Goal: Task Accomplishment & Management: Complete application form

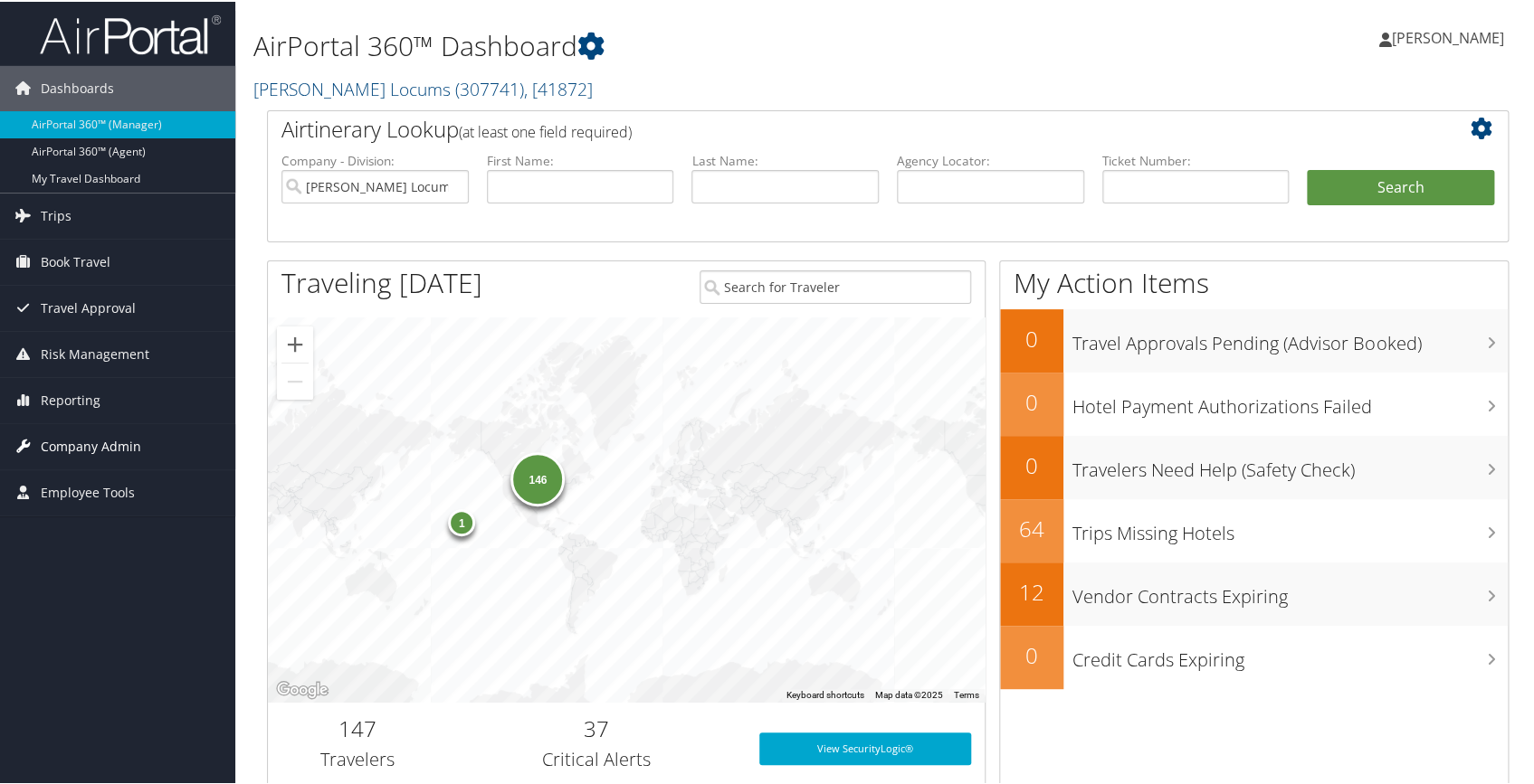
click at [105, 433] on span "Company Admin" at bounding box center [91, 445] width 100 height 45
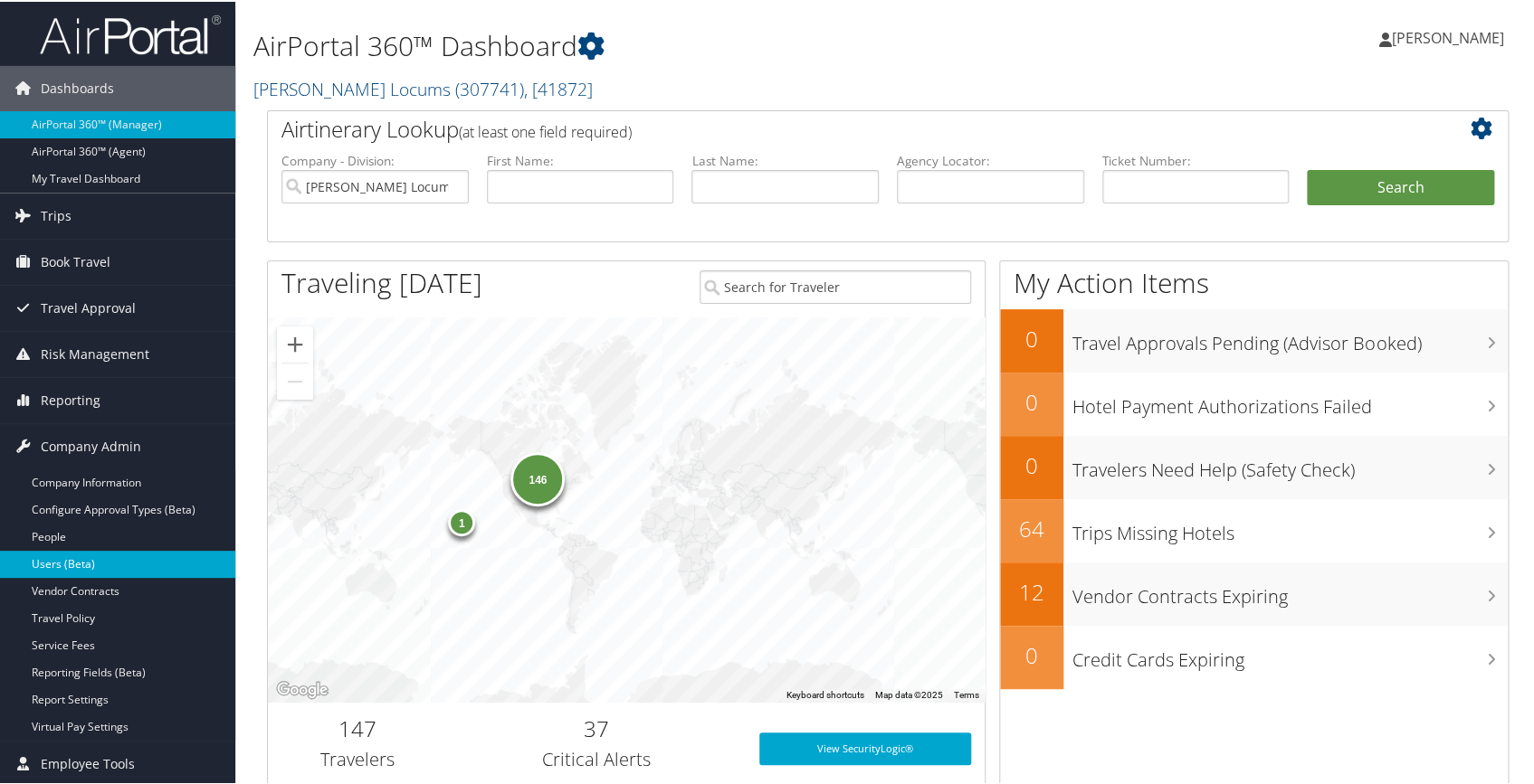
click at [60, 565] on link "Users (Beta)" at bounding box center [118, 562] width 235 height 27
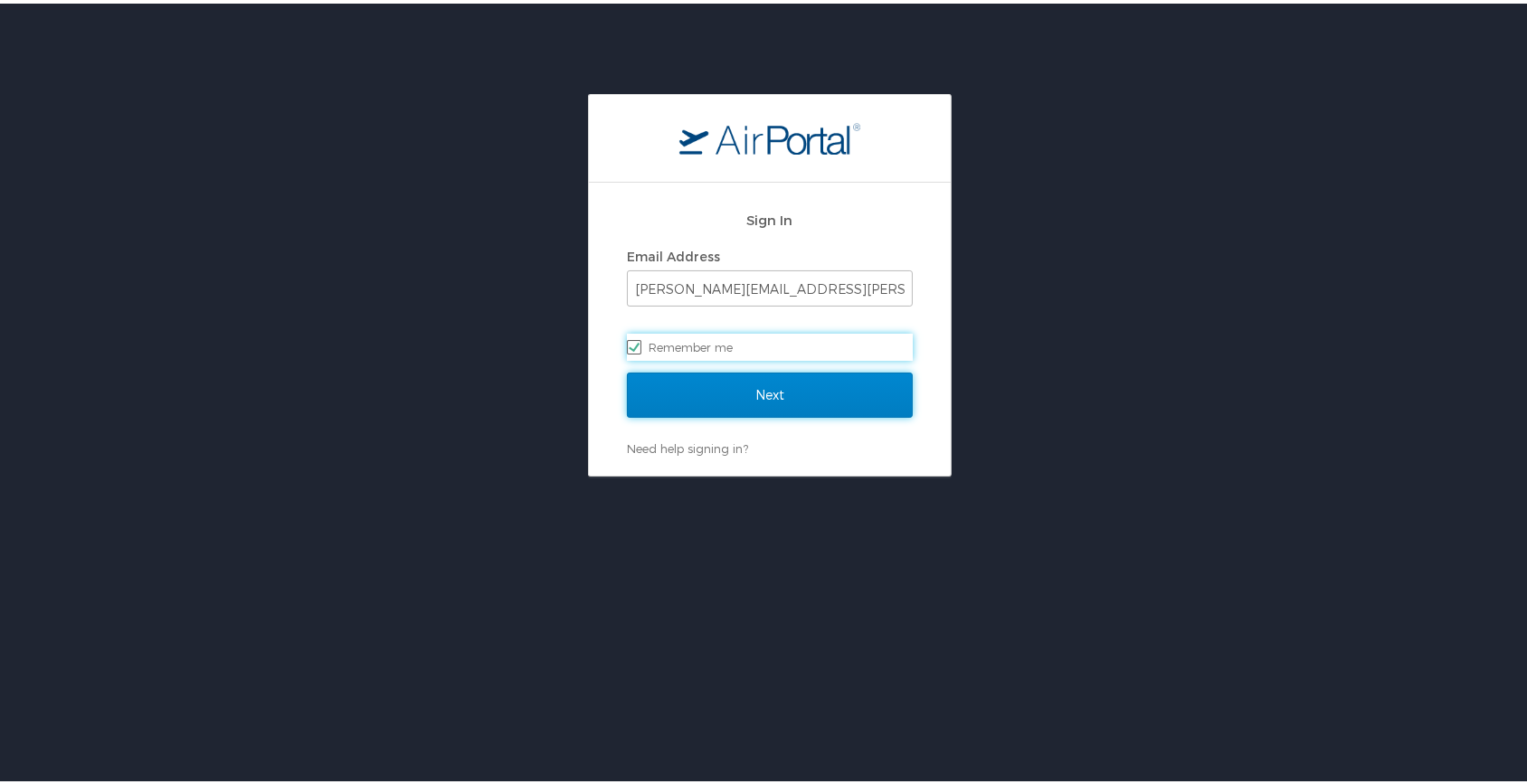
click at [717, 396] on input "Next" at bounding box center [770, 392] width 286 height 45
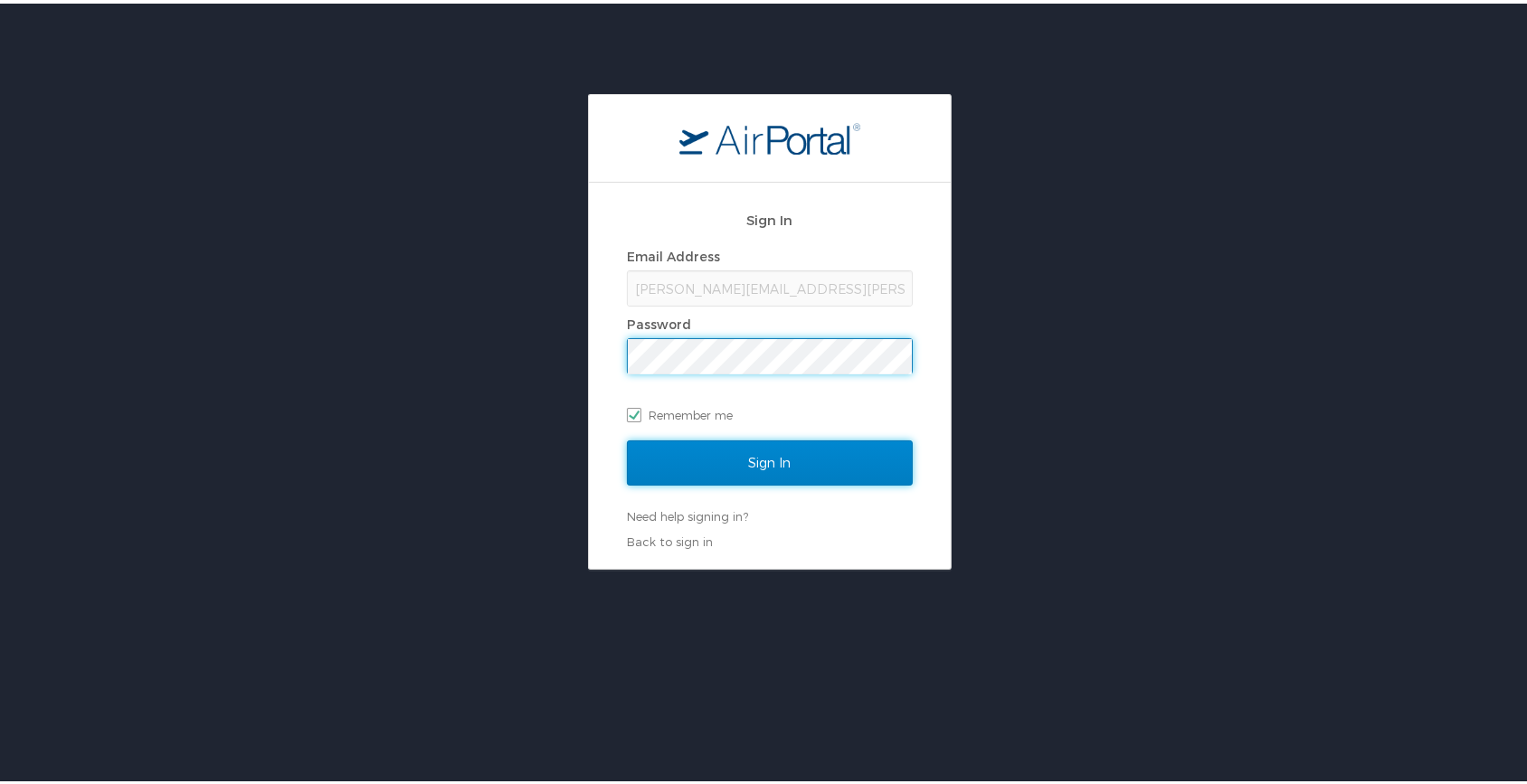
click at [722, 454] on input "Sign In" at bounding box center [770, 459] width 286 height 45
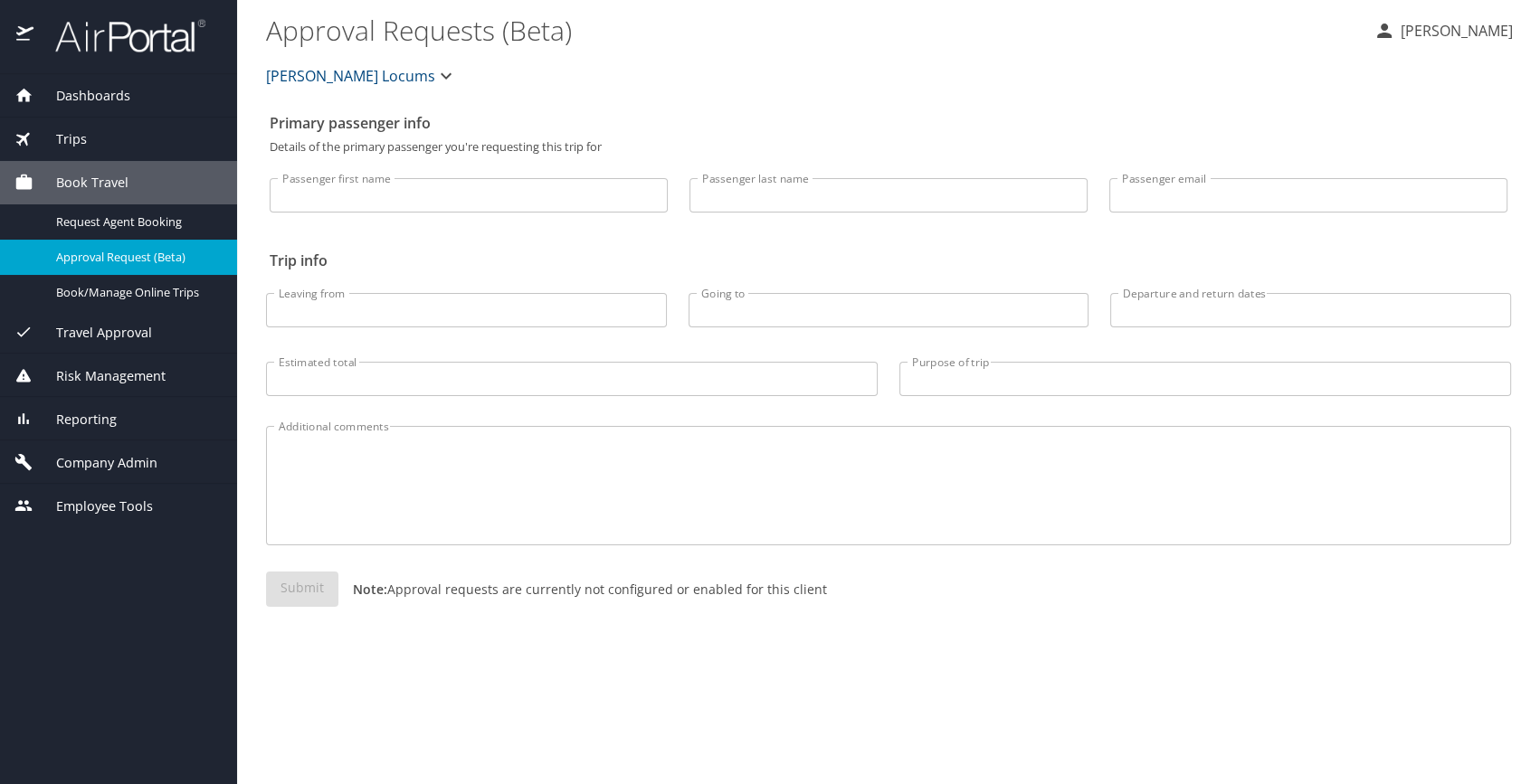
click at [95, 456] on span "Company Admin" at bounding box center [96, 463] width 124 height 20
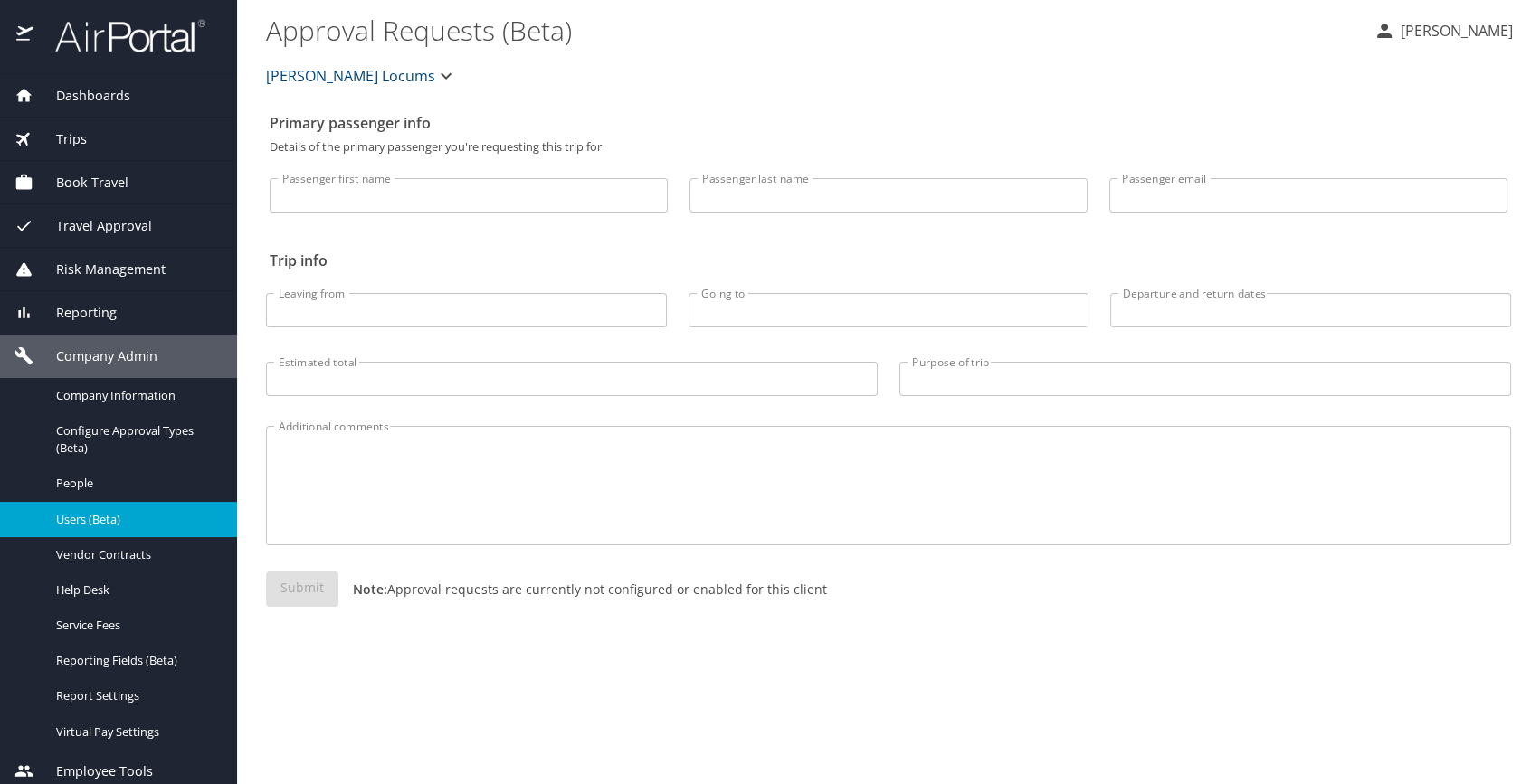
click at [110, 521] on span "Users (Beta)" at bounding box center [135, 520] width 159 height 17
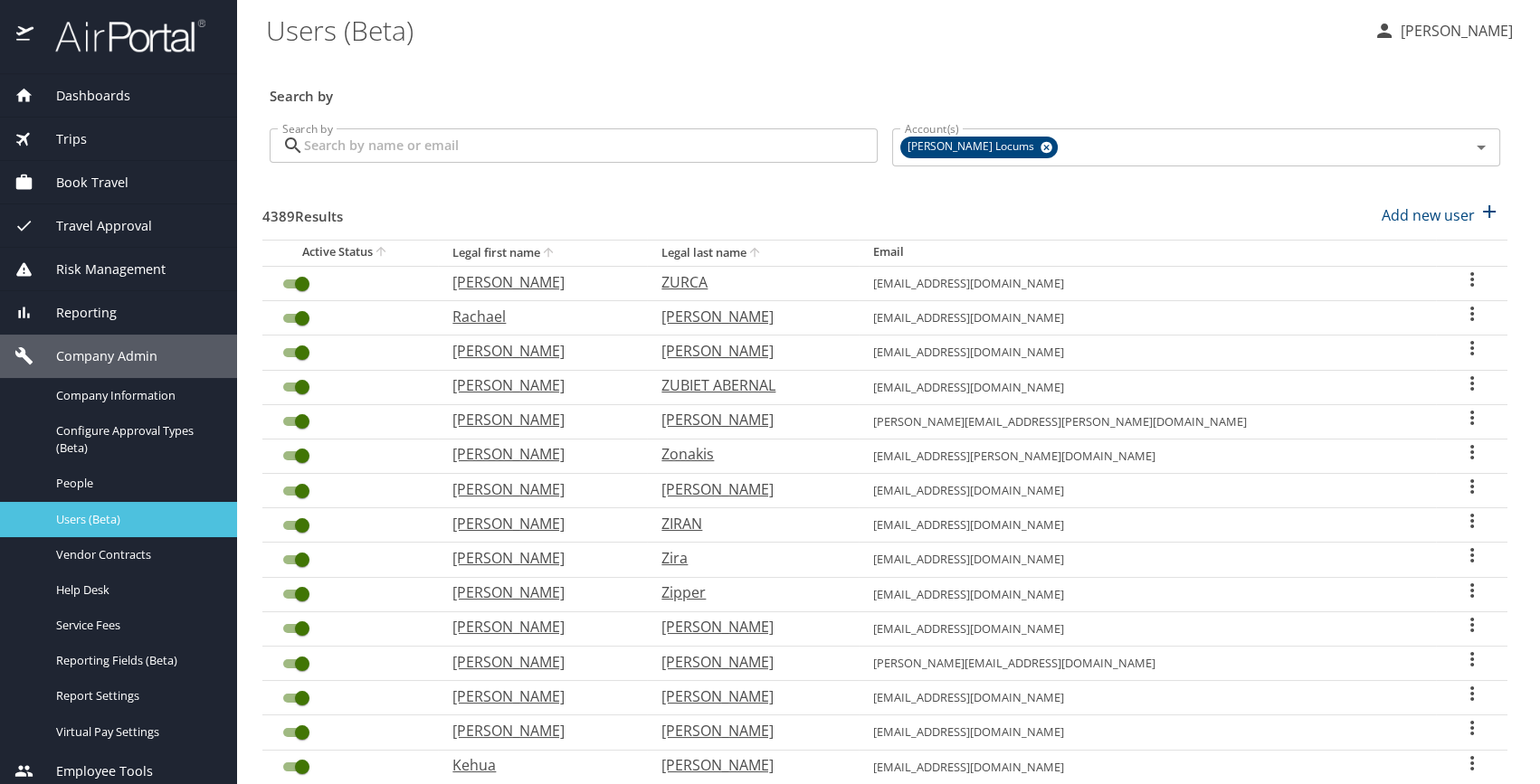
click at [106, 520] on span "Users (Beta)" at bounding box center [135, 520] width 159 height 17
click at [438, 162] on input "Search by" at bounding box center [591, 146] width 574 height 35
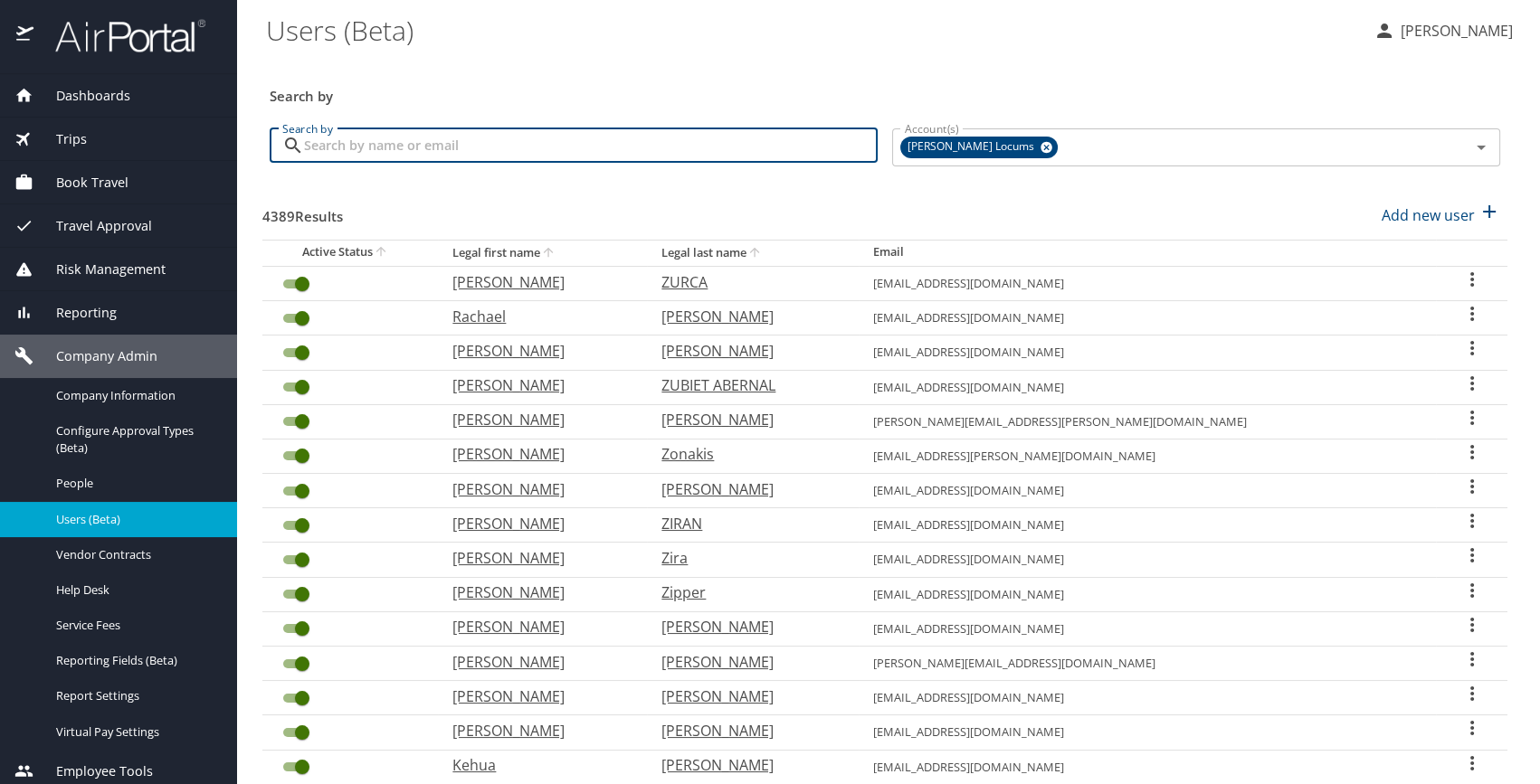
click at [483, 134] on input "Search by" at bounding box center [591, 146] width 574 height 35
paste input "Mackin"
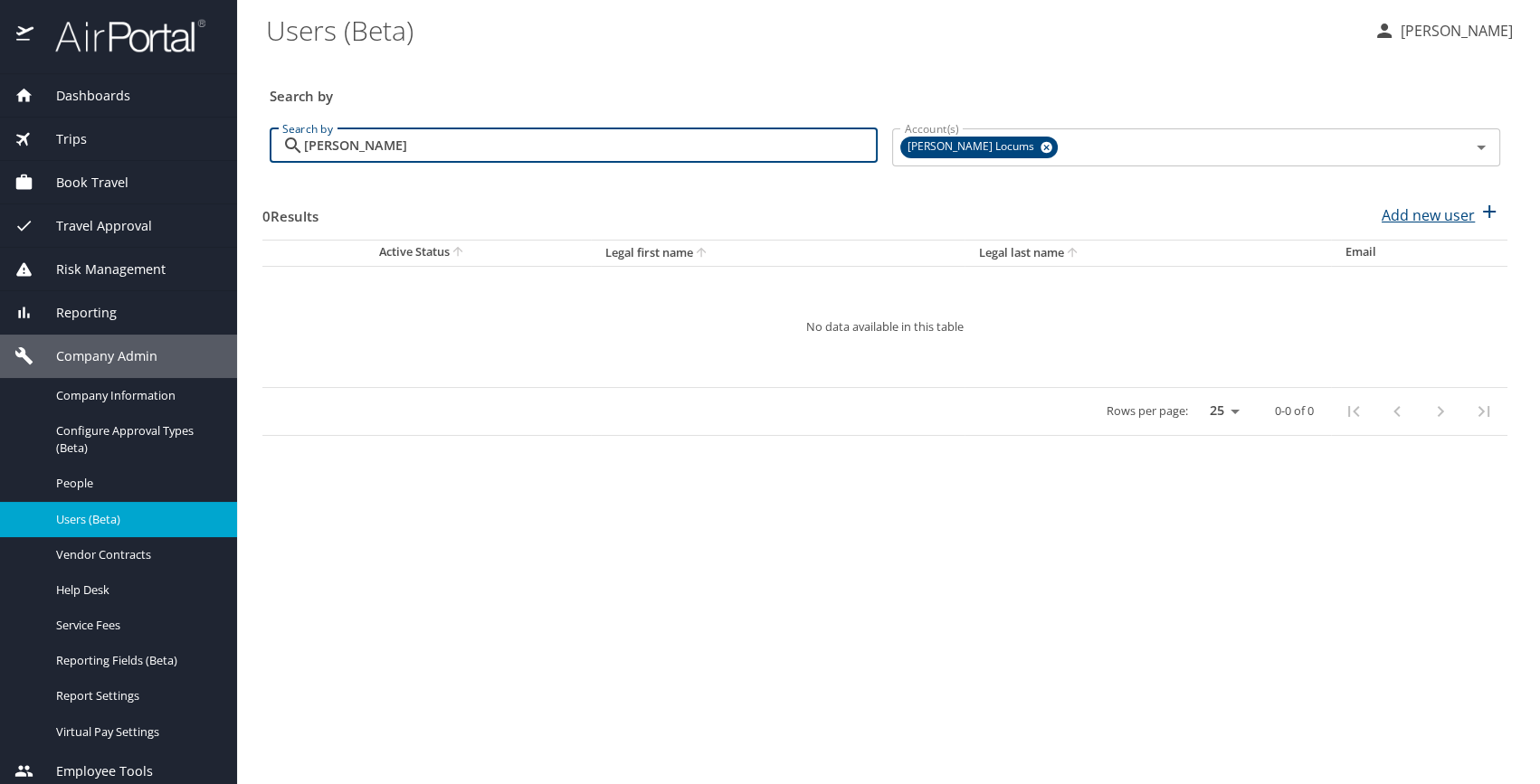
type input "Mackin"
click at [1414, 214] on p "Add new user" at bounding box center [1428, 215] width 94 height 22
select select "US"
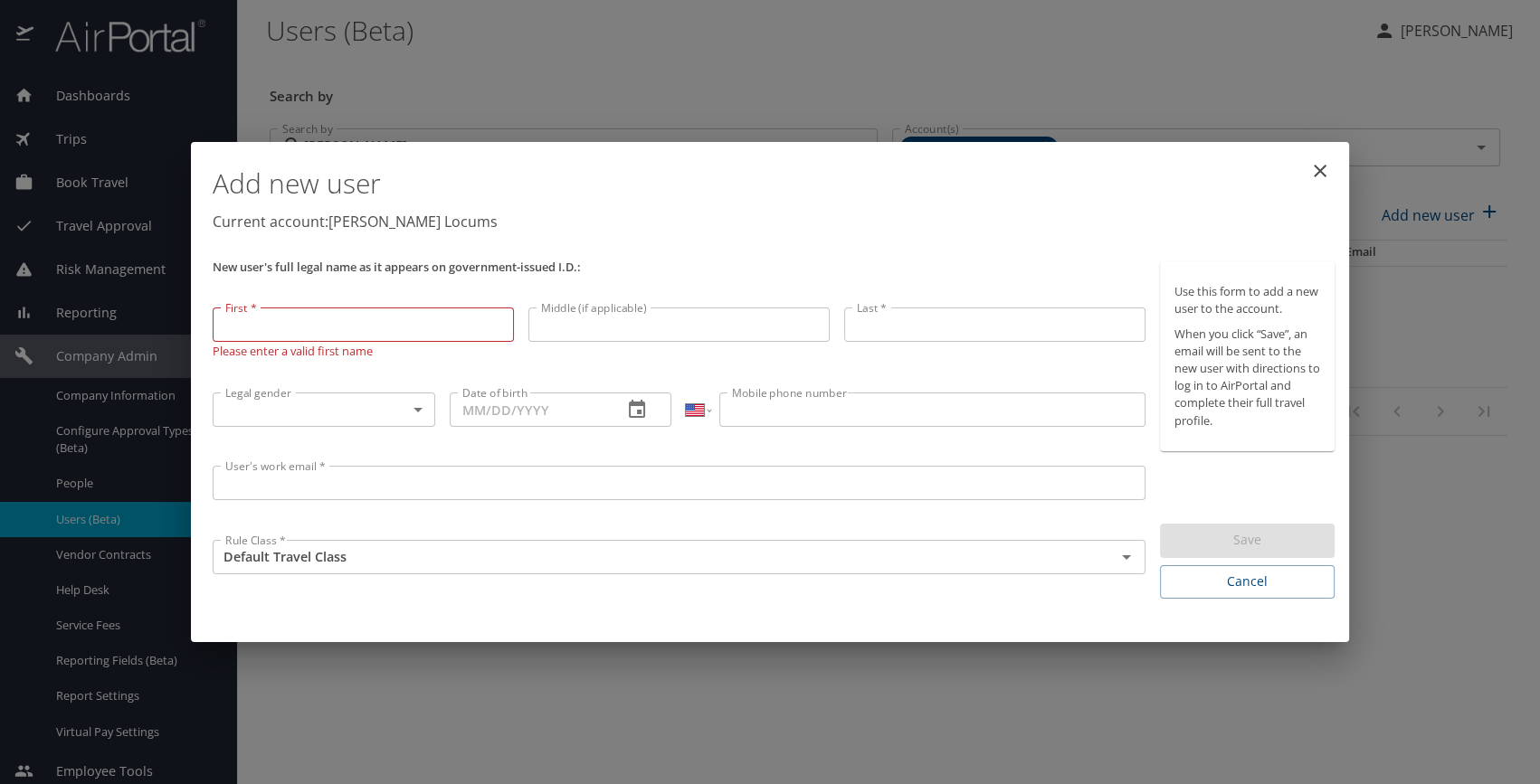
click at [408, 331] on input "First *" at bounding box center [363, 325] width 301 height 35
type input "William"
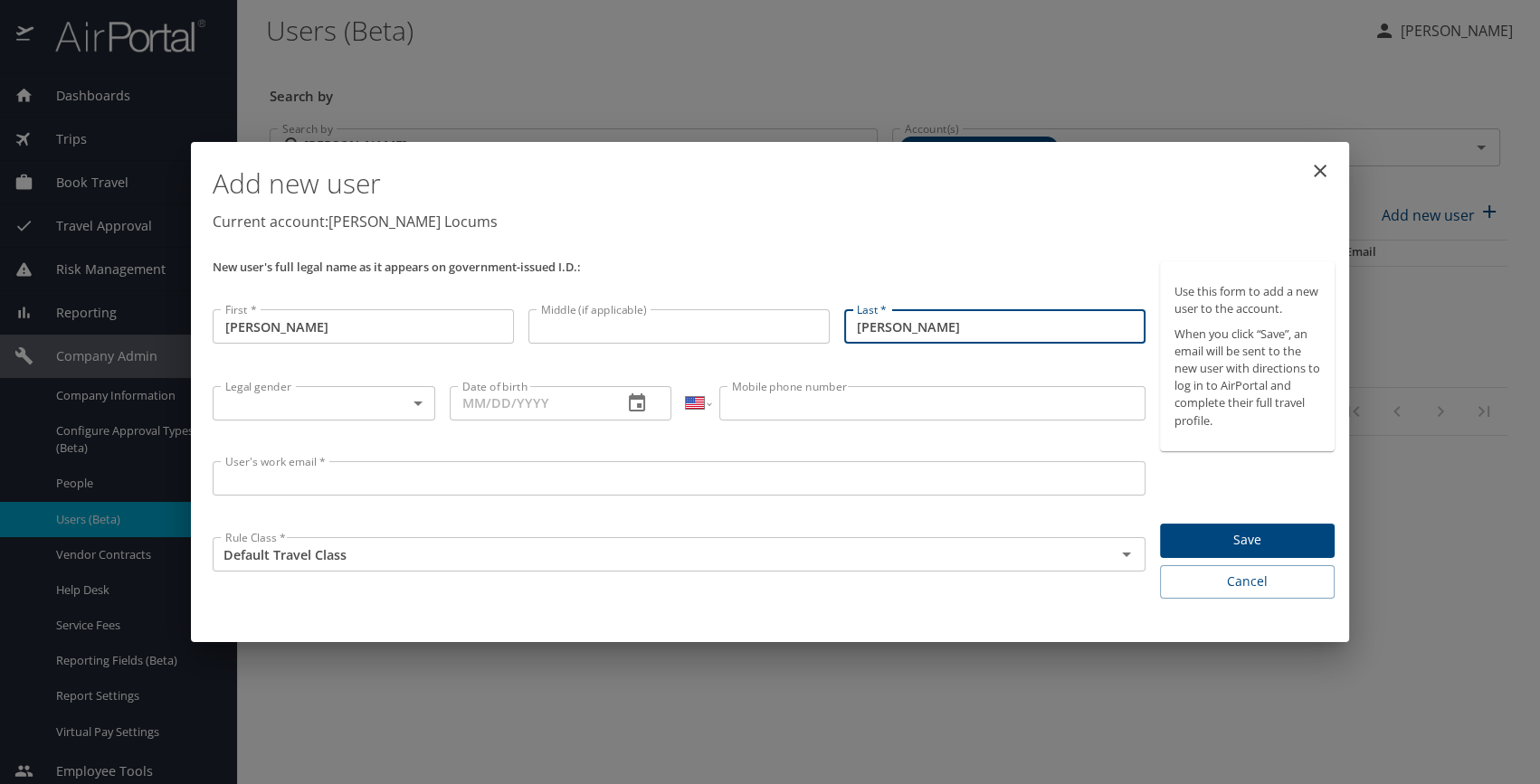
type input "Mackin"
click at [517, 382] on div "Date of birth Date of birth" at bounding box center [562, 417] width 237 height 75
click at [515, 390] on input "Date of birth" at bounding box center [529, 404] width 159 height 35
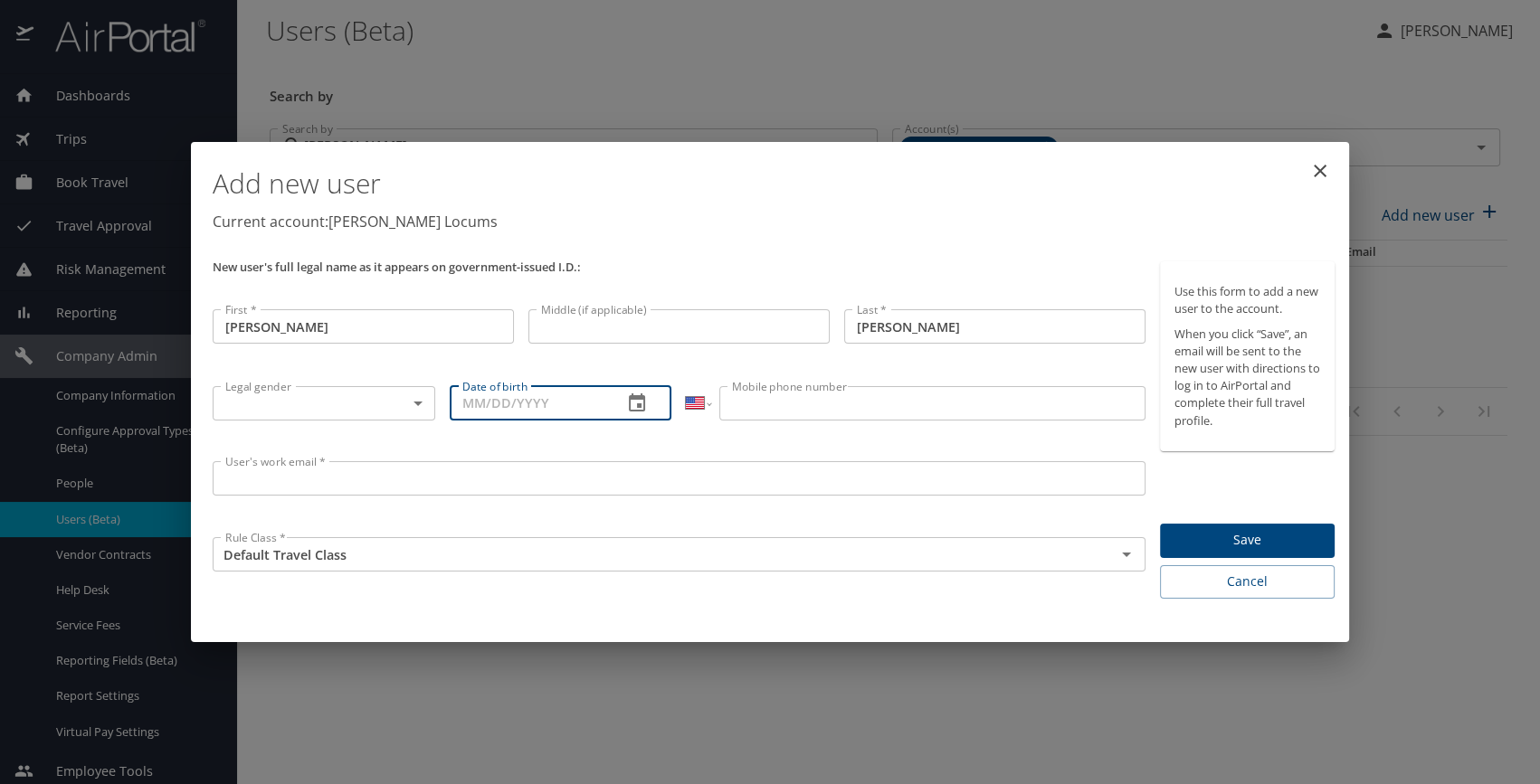
paste input "10/24/1956"
type input "10/24/1956"
click at [249, 412] on body "Dashboards AirPortal 360™ Manager My Travel Dashboard Trips Airtinerary® Lookup…" at bounding box center [770, 392] width 1540 height 784
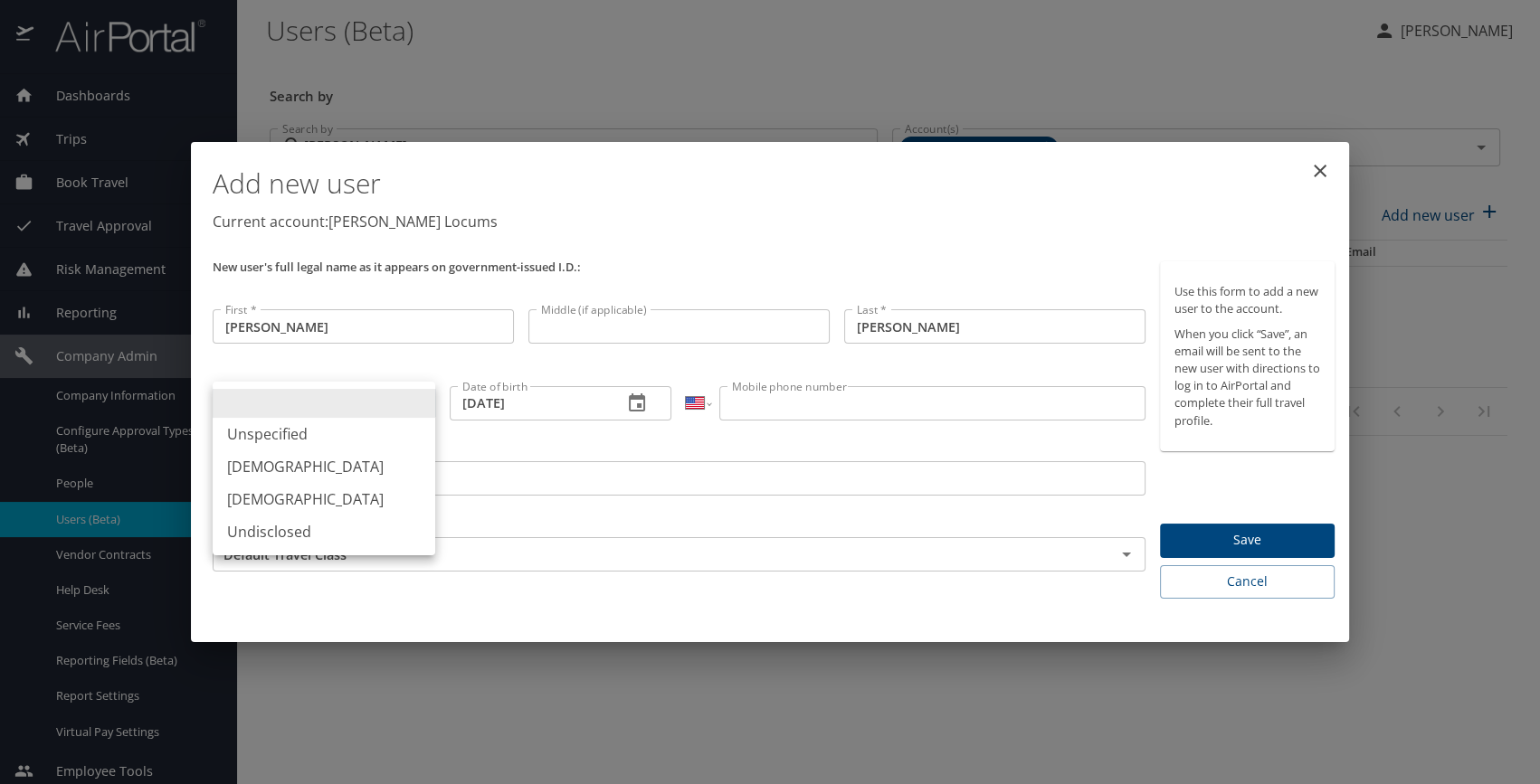
click at [280, 473] on li "Male" at bounding box center [323, 467] width 223 height 33
type input "Male"
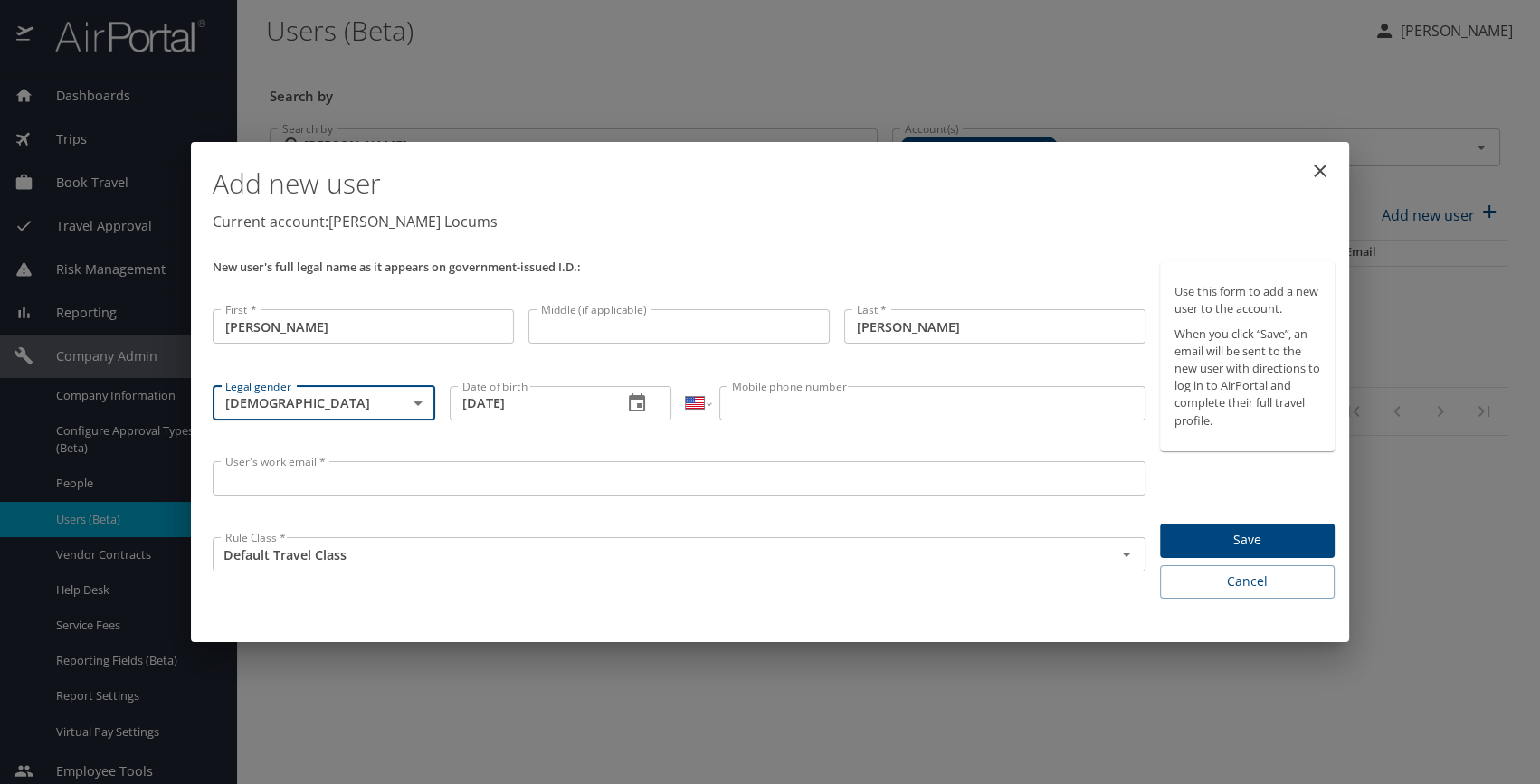
click at [619, 444] on div "Date of birth 10/24/1956 Date of birth" at bounding box center [562, 417] width 237 height 75
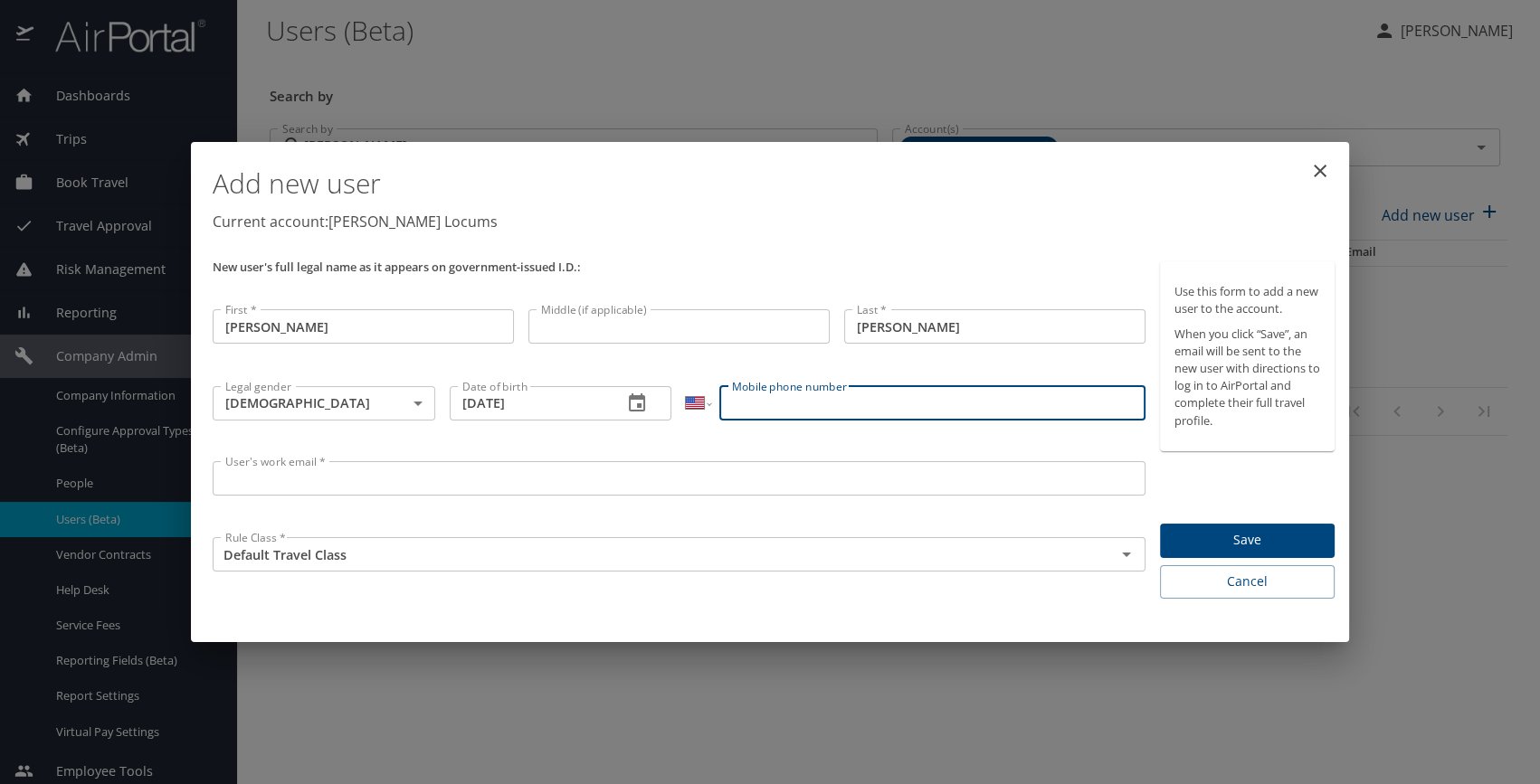
click at [832, 413] on input "Mobile phone number" at bounding box center [932, 404] width 426 height 35
paste input "(630) 405-3551"
type input "(630) 405-3551"
click at [345, 471] on input "User's work email *" at bounding box center [678, 478] width 933 height 35
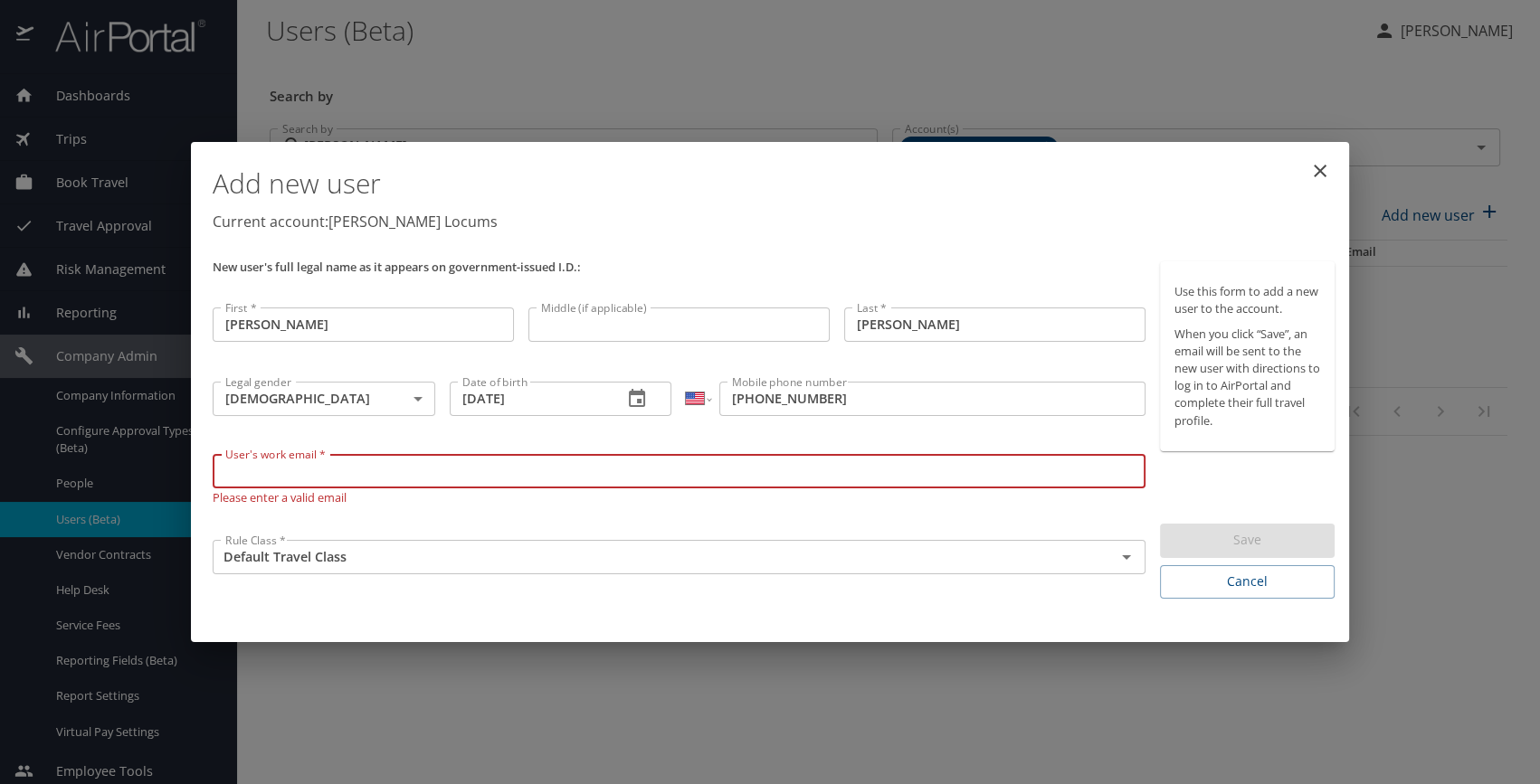
click at [242, 473] on input "User's work email *" at bounding box center [678, 472] width 933 height 35
paste input "william.j.mackin@gmail.com"
type input "william.j.mackin@gmail.com"
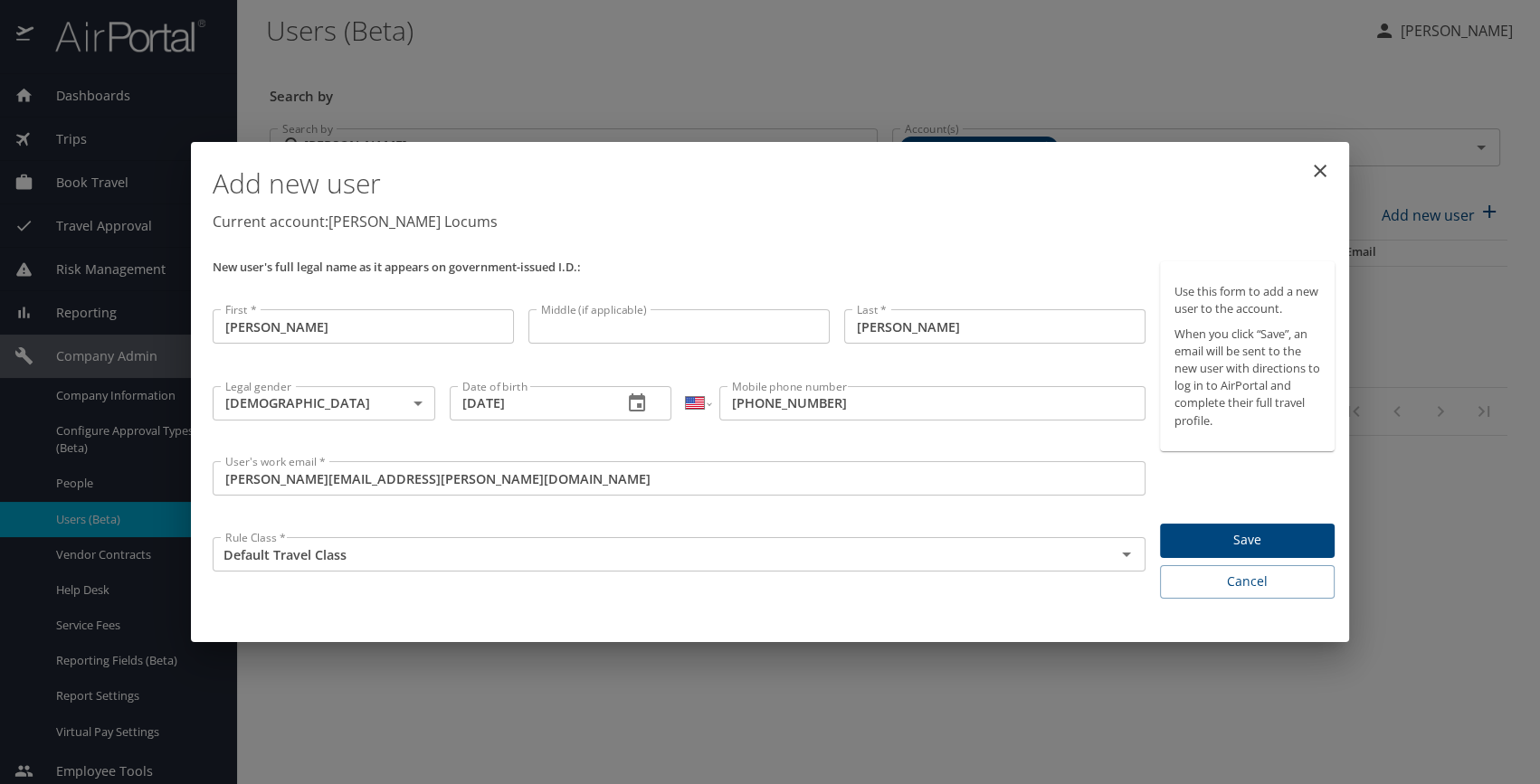
click at [828, 244] on div "Add new user Current account: Hayes Locums" at bounding box center [774, 202] width 1137 height 105
click at [1181, 537] on span "Save" at bounding box center [1247, 540] width 146 height 22
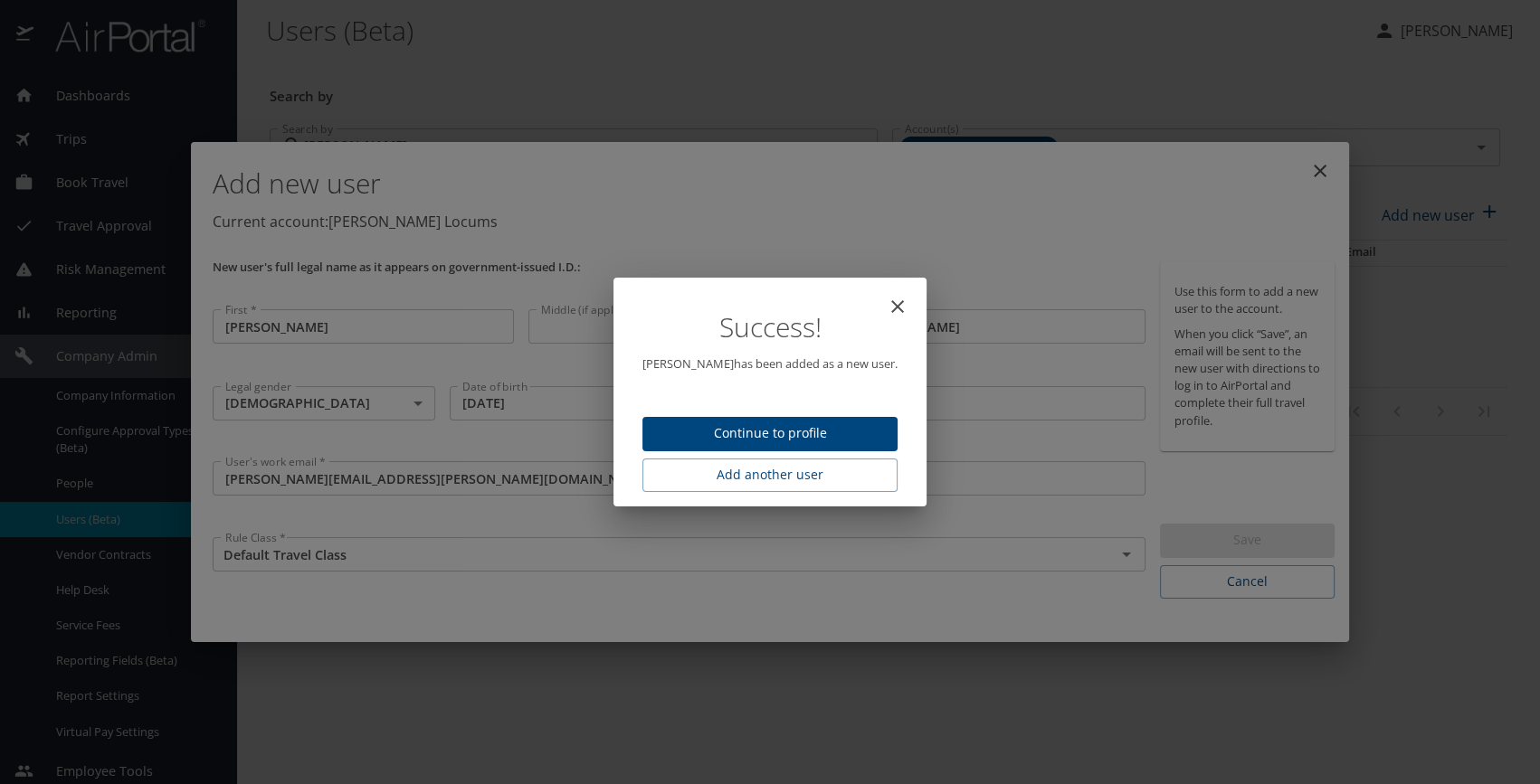
click at [749, 426] on span "Continue to profile" at bounding box center [770, 433] width 226 height 22
select select "US"
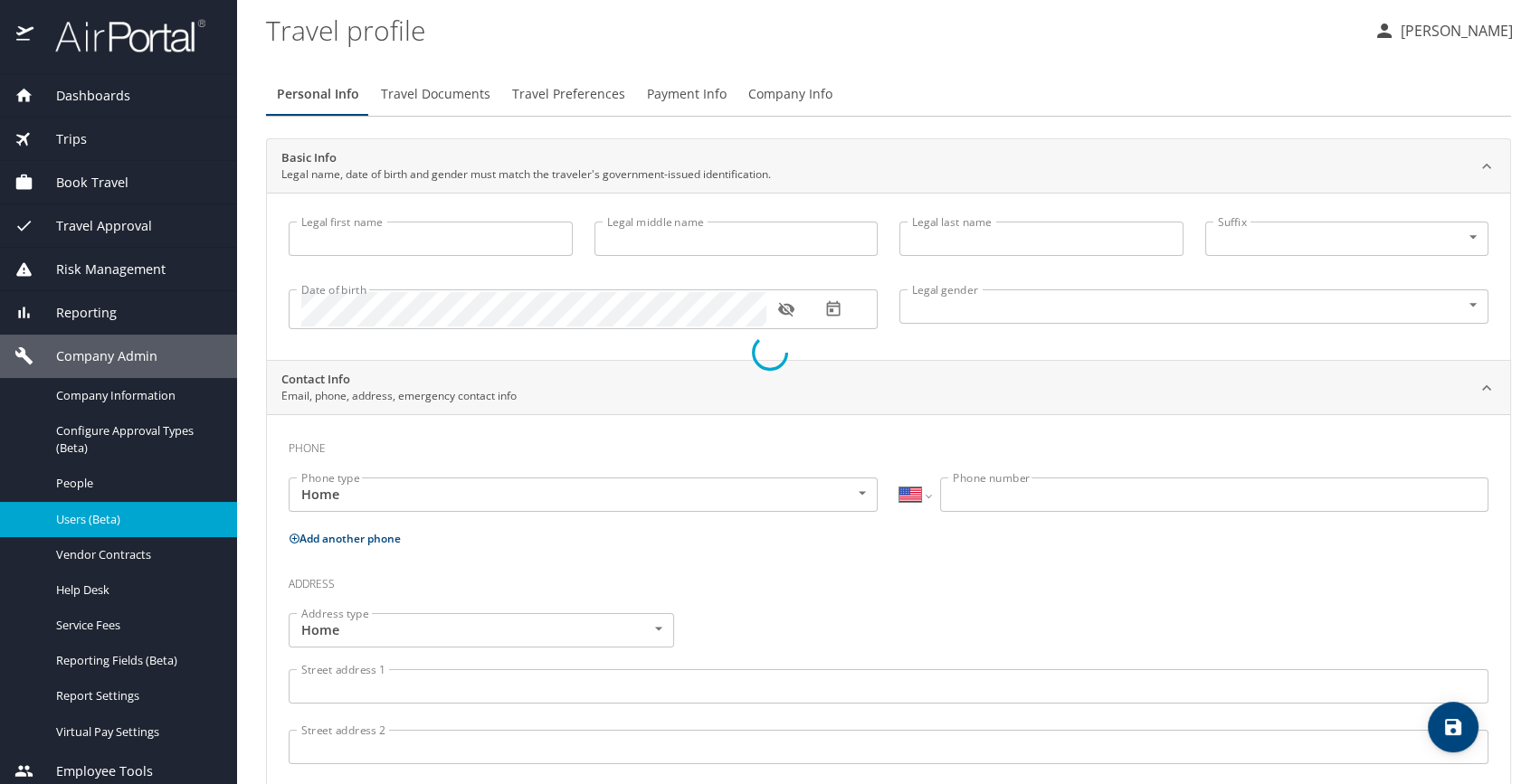
type input "William"
type input "Mackin"
type input "Male"
select select "US"
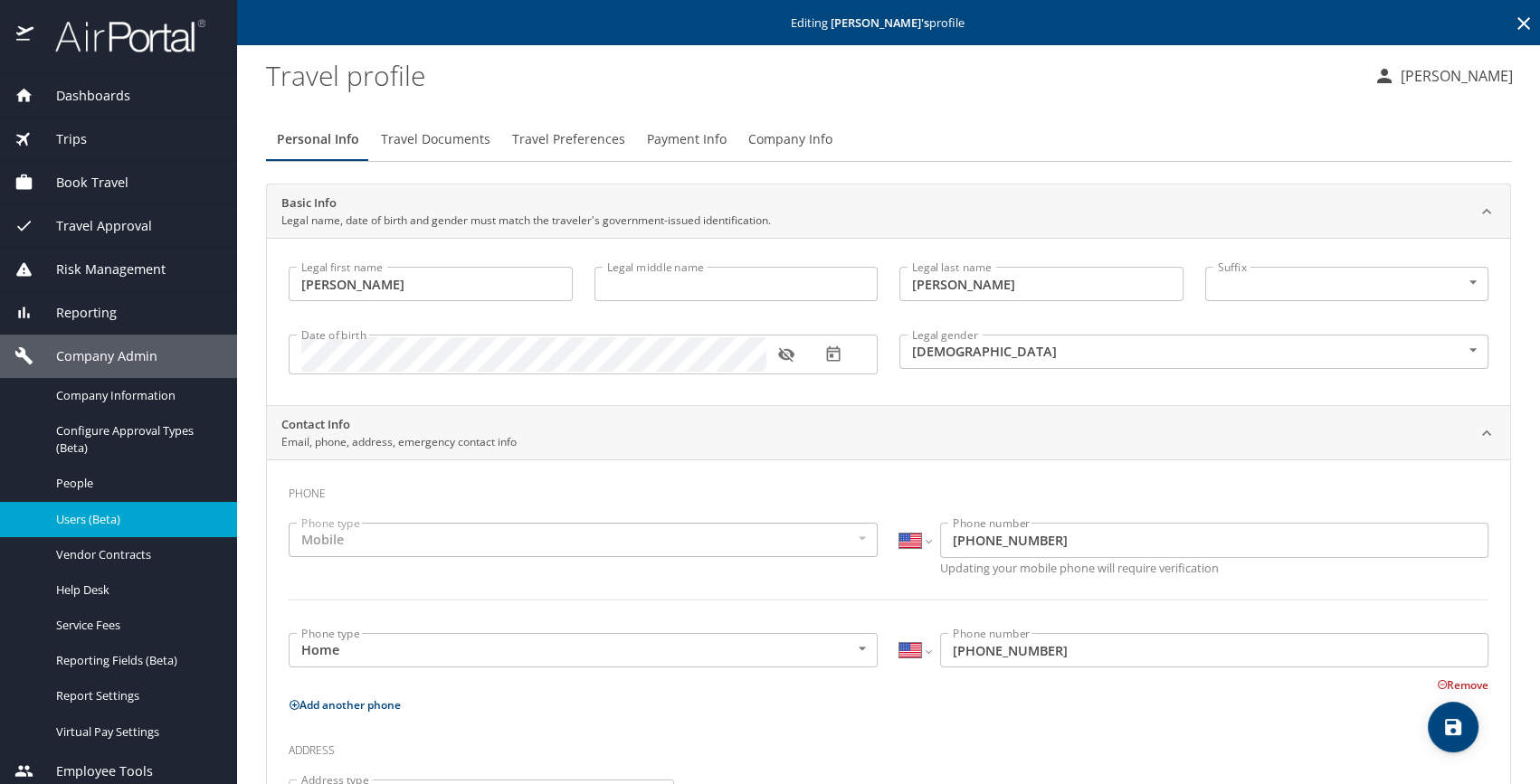
scroll to position [411, 0]
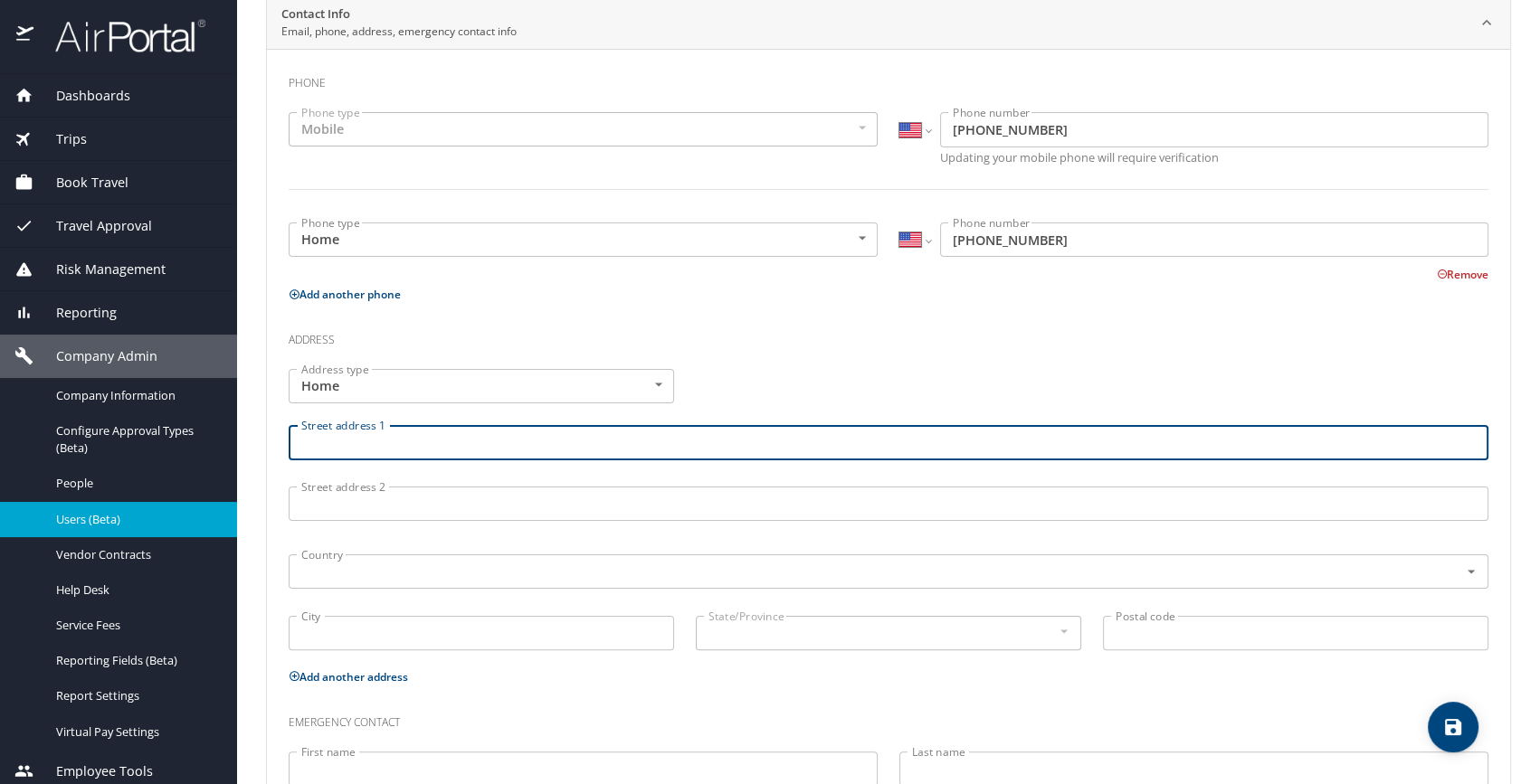
click at [541, 452] on input "Street address 1" at bounding box center [889, 443] width 1200 height 35
paste input "1022 James St"
type input "1022 James St"
click at [330, 569] on input "text" at bounding box center [862, 572] width 1136 height 23
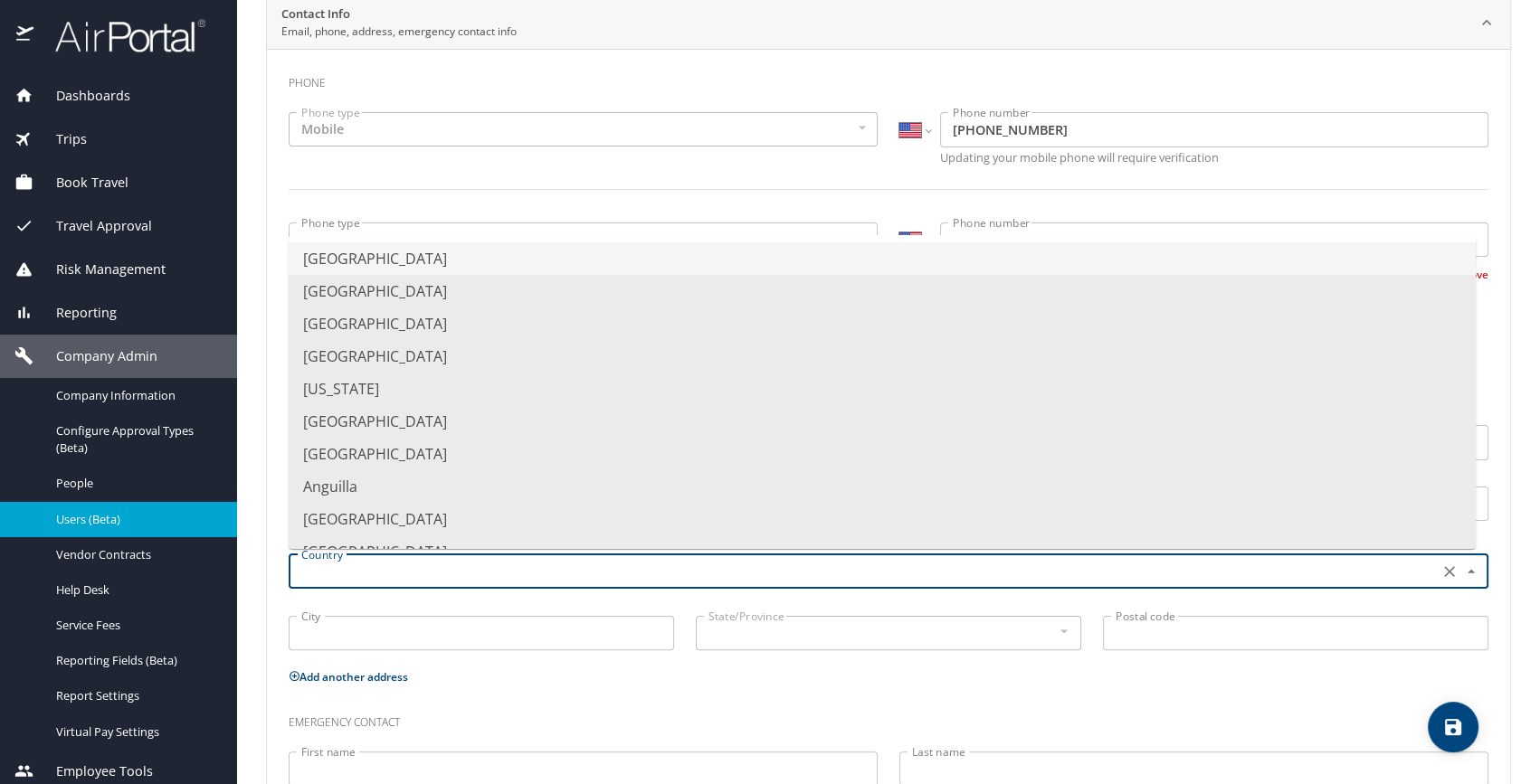
click at [411, 269] on li "United States of America" at bounding box center [882, 258] width 1188 height 33
type input "United States of America"
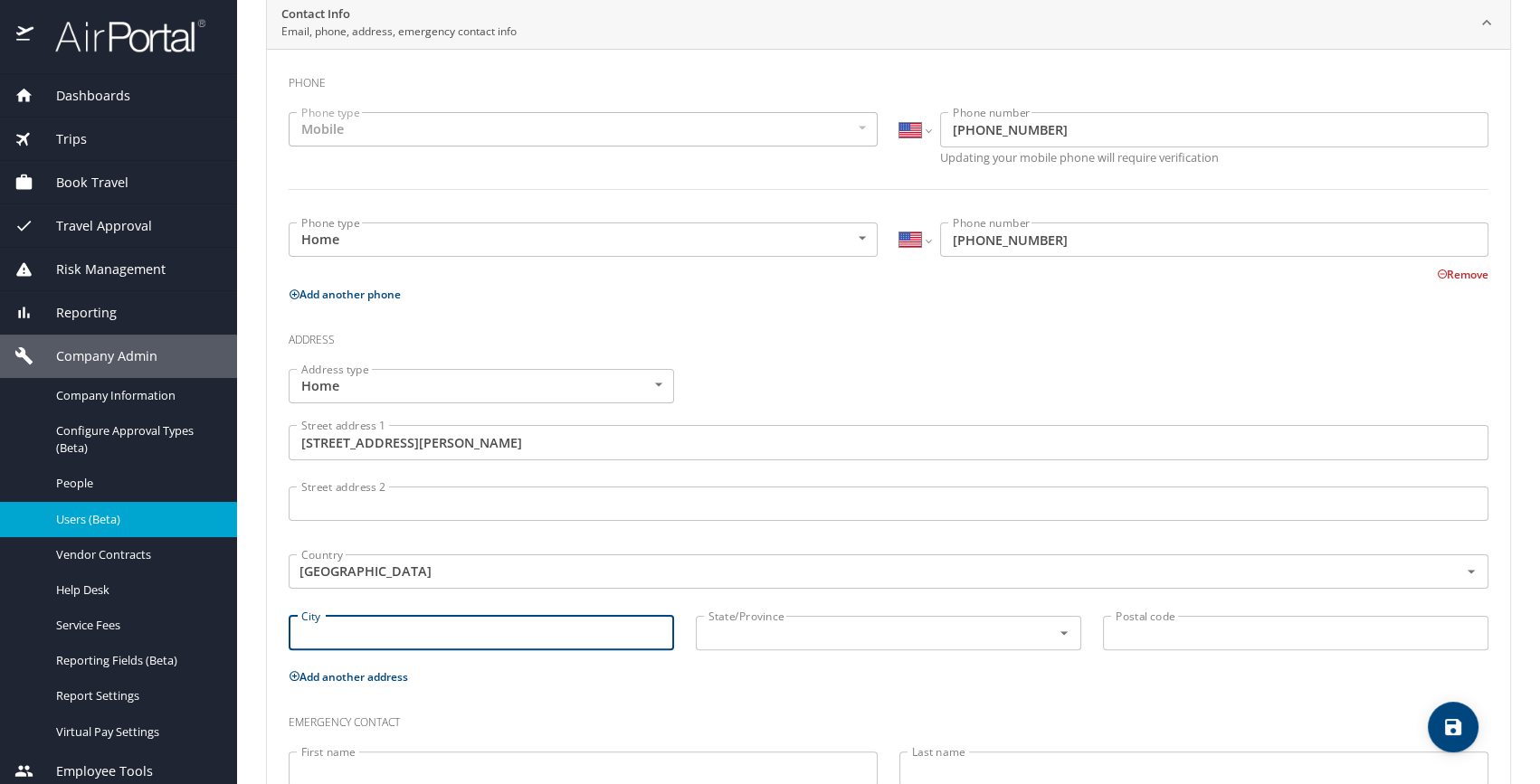
click at [328, 635] on input "City" at bounding box center [481, 634] width 386 height 35
type input "geneva"
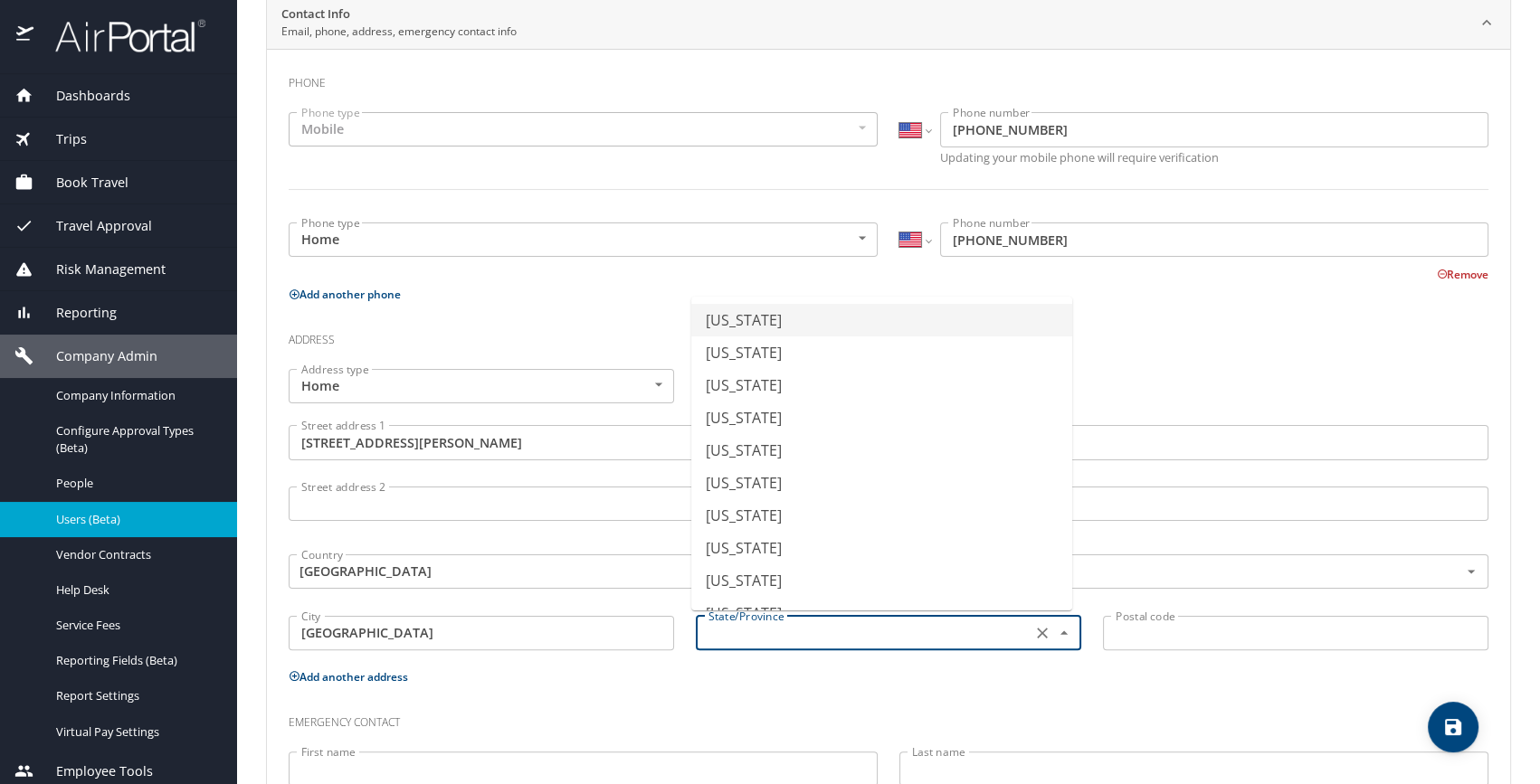
click at [827, 635] on input "text" at bounding box center [862, 633] width 321 height 23
click at [769, 578] on li "Illinois" at bounding box center [882, 581] width 381 height 33
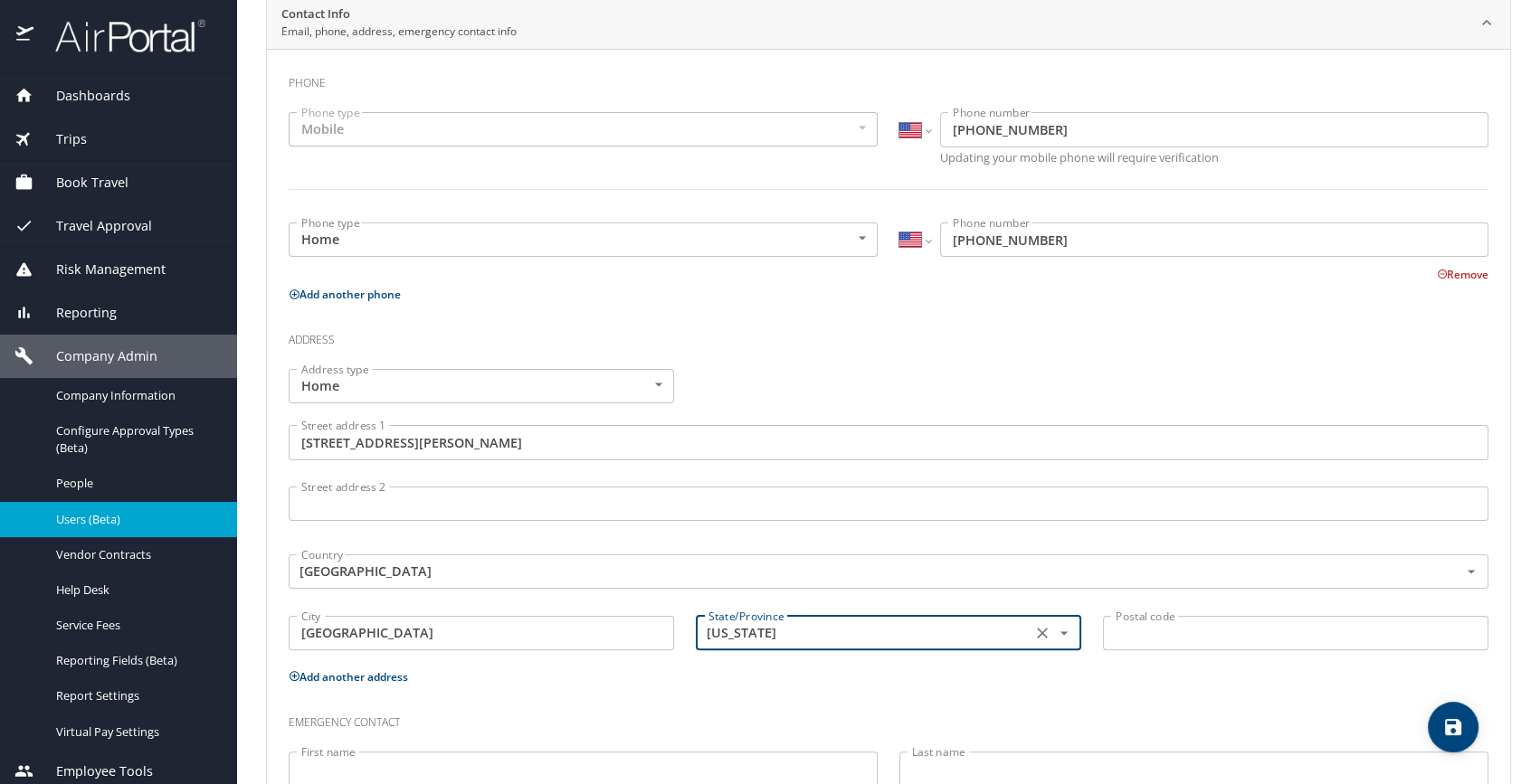
type input "Illinois"
click at [1122, 629] on input "Postal code" at bounding box center [1296, 634] width 386 height 35
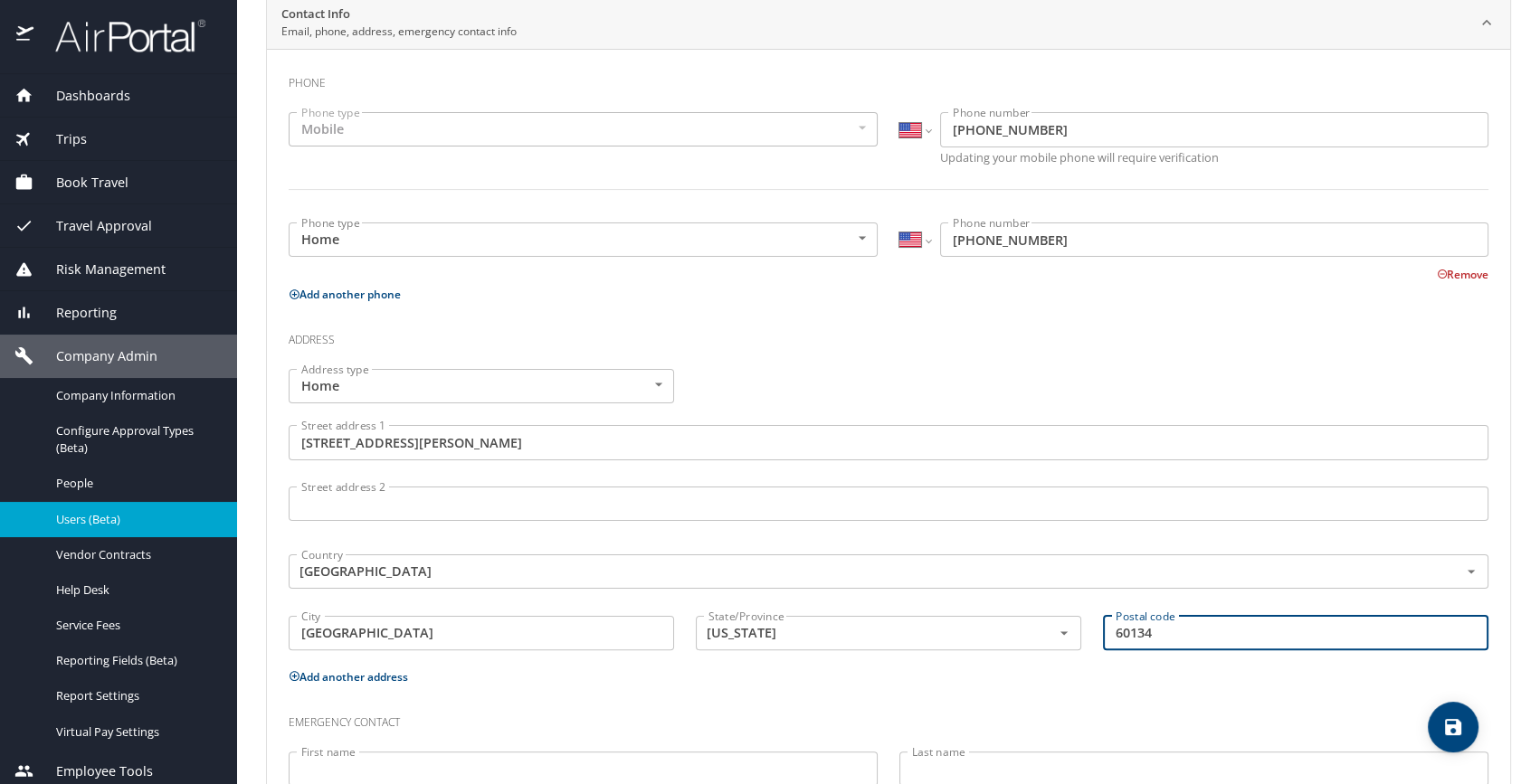
type input "60134"
click at [715, 707] on h3 "Emergency contact" at bounding box center [889, 718] width 1200 height 31
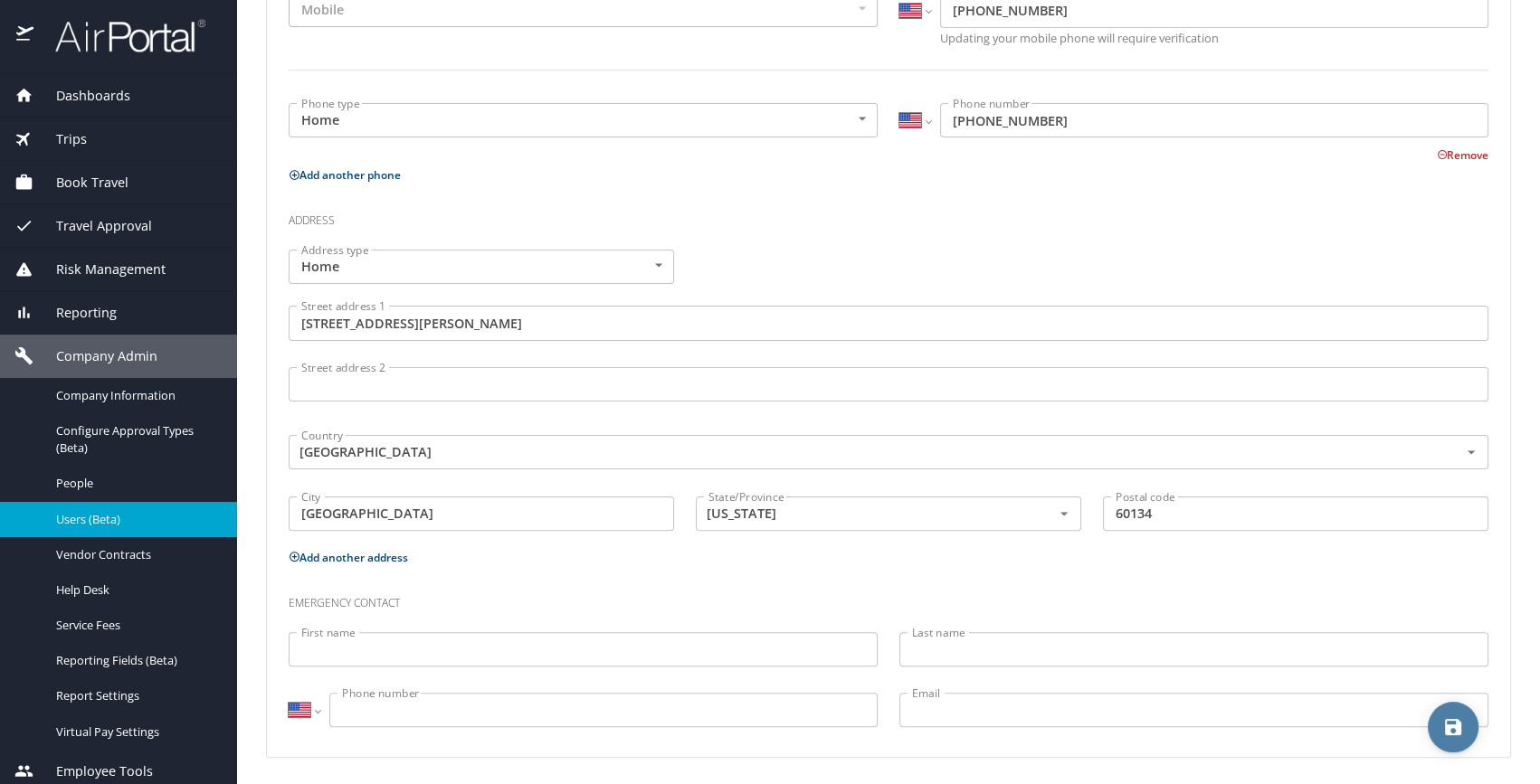
click at [1437, 733] on span "save" at bounding box center [1453, 727] width 51 height 22
select select "US"
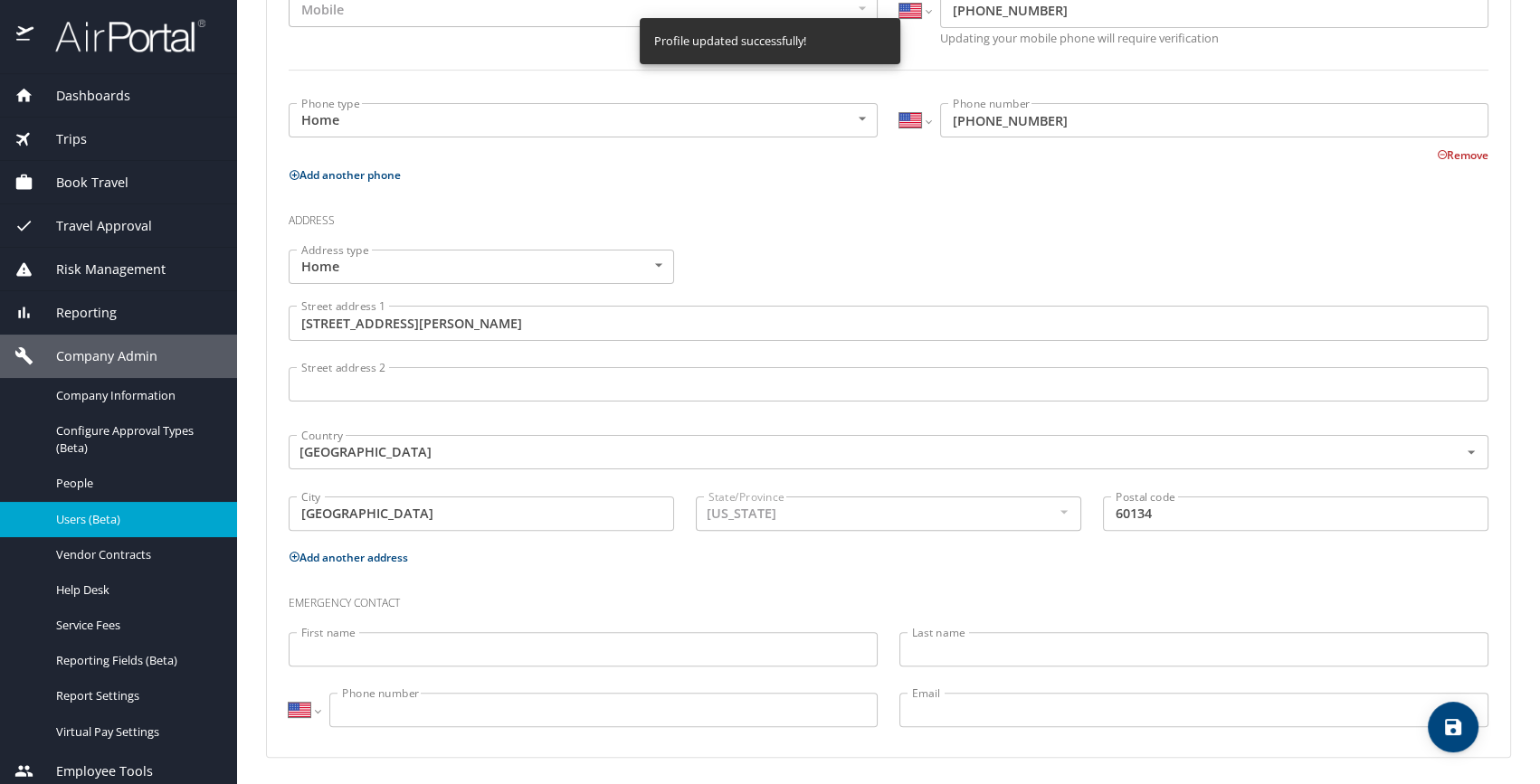
select select "US"
click at [674, 573] on div "Emergency contact" at bounding box center [889, 597] width 1222 height 49
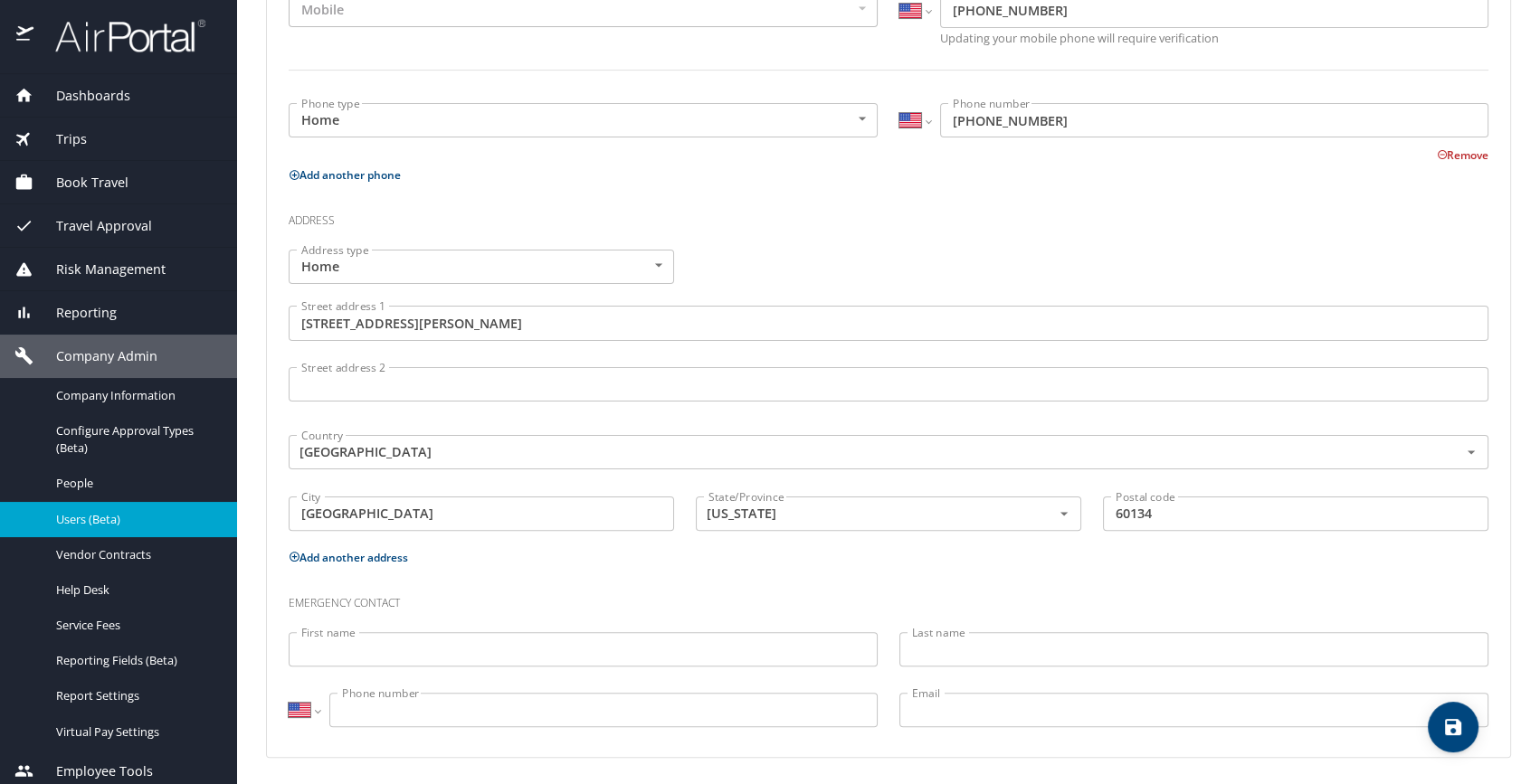
click at [466, 590] on h3 "Emergency contact" at bounding box center [889, 599] width 1200 height 31
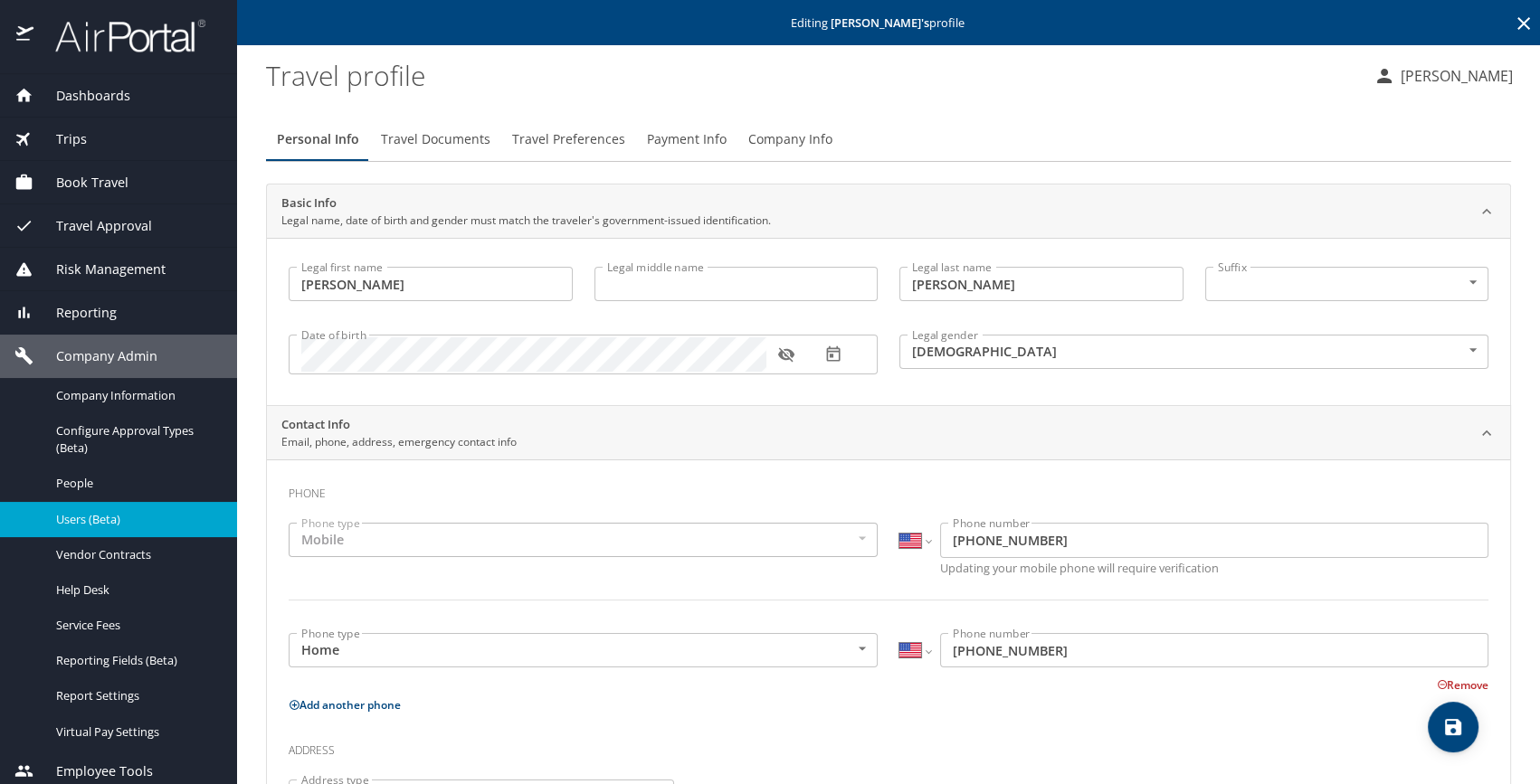
click at [104, 511] on span "Users (Beta)" at bounding box center [135, 520] width 159 height 17
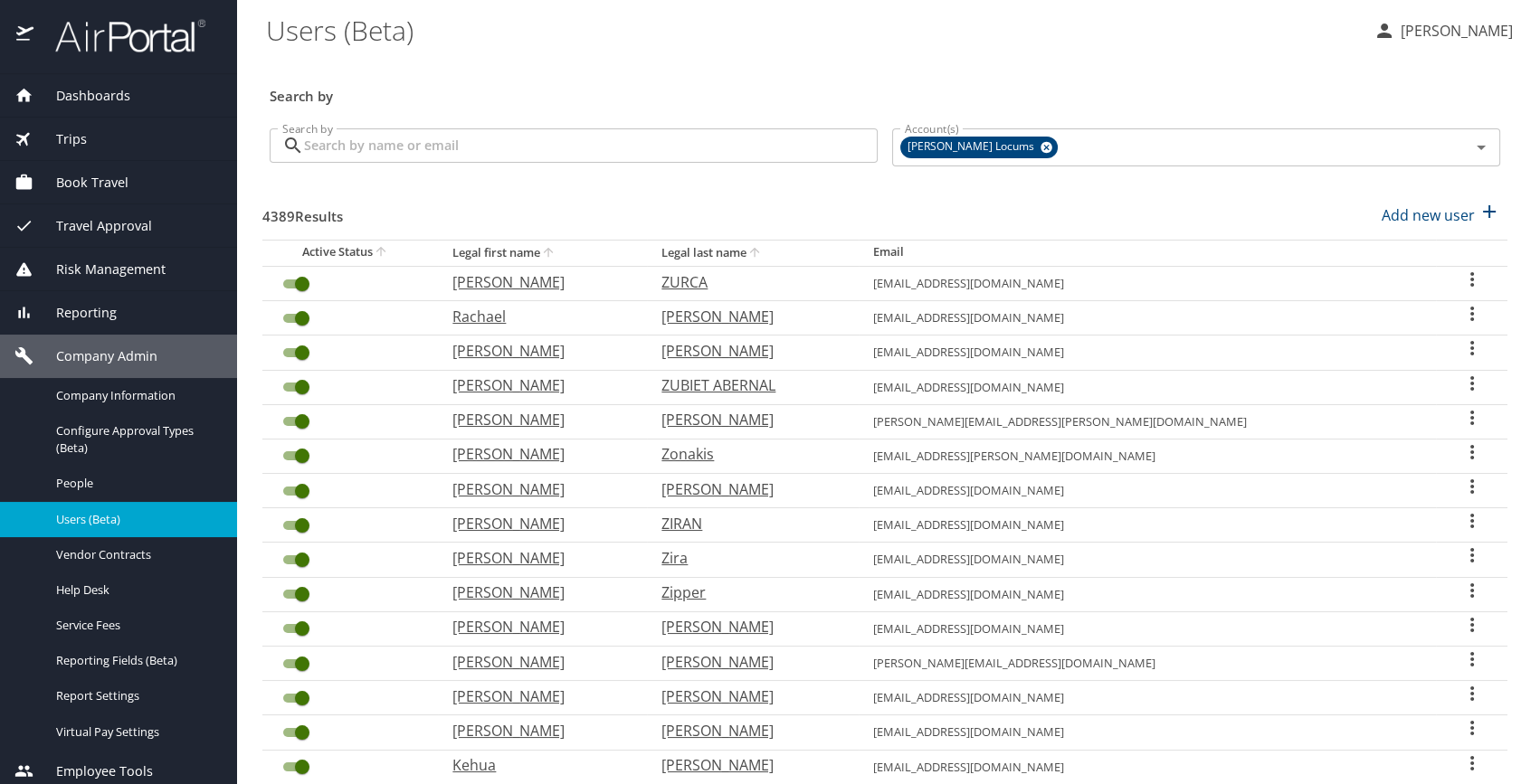
click at [447, 146] on input "Search by" at bounding box center [591, 146] width 574 height 35
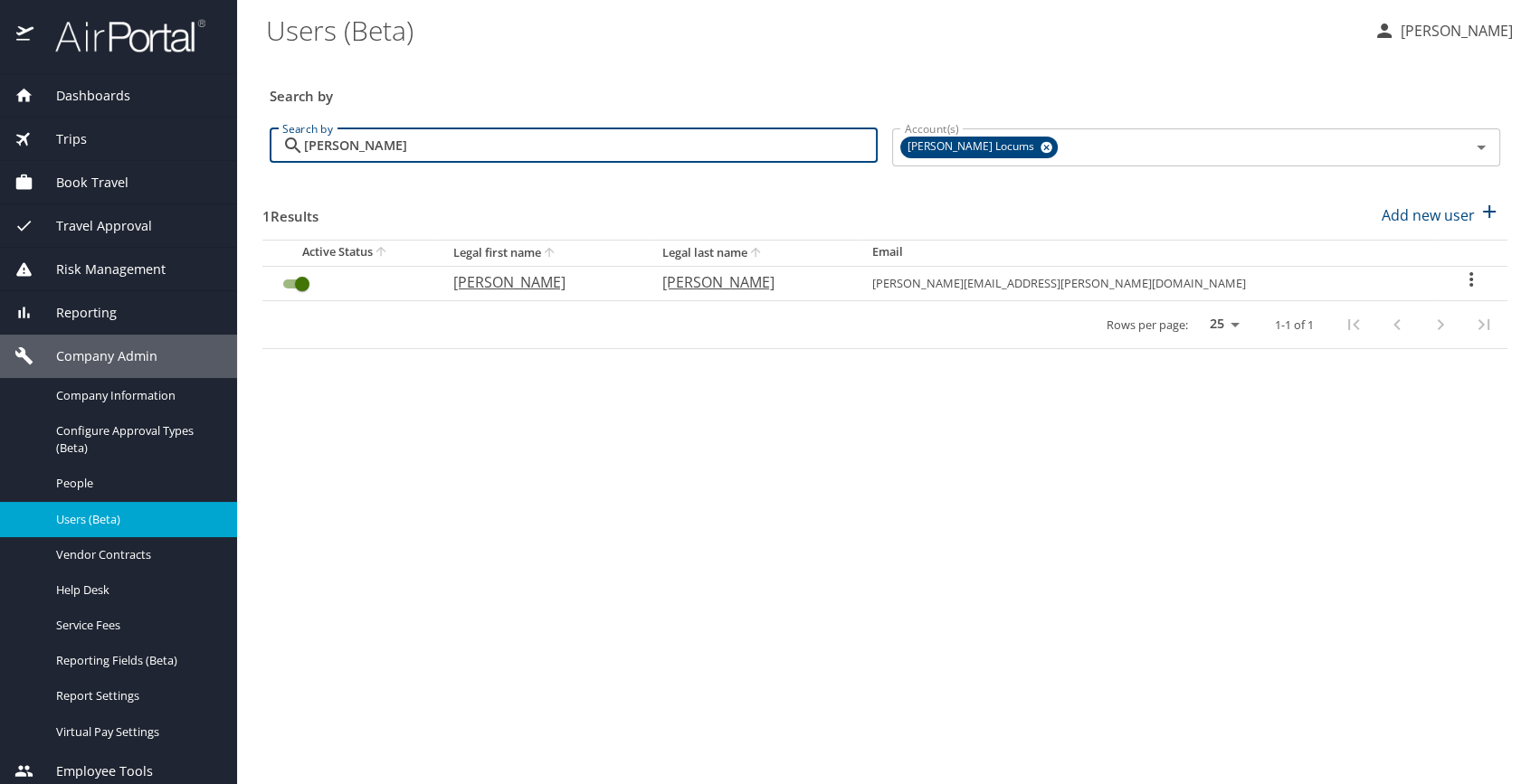
type input "mackin"
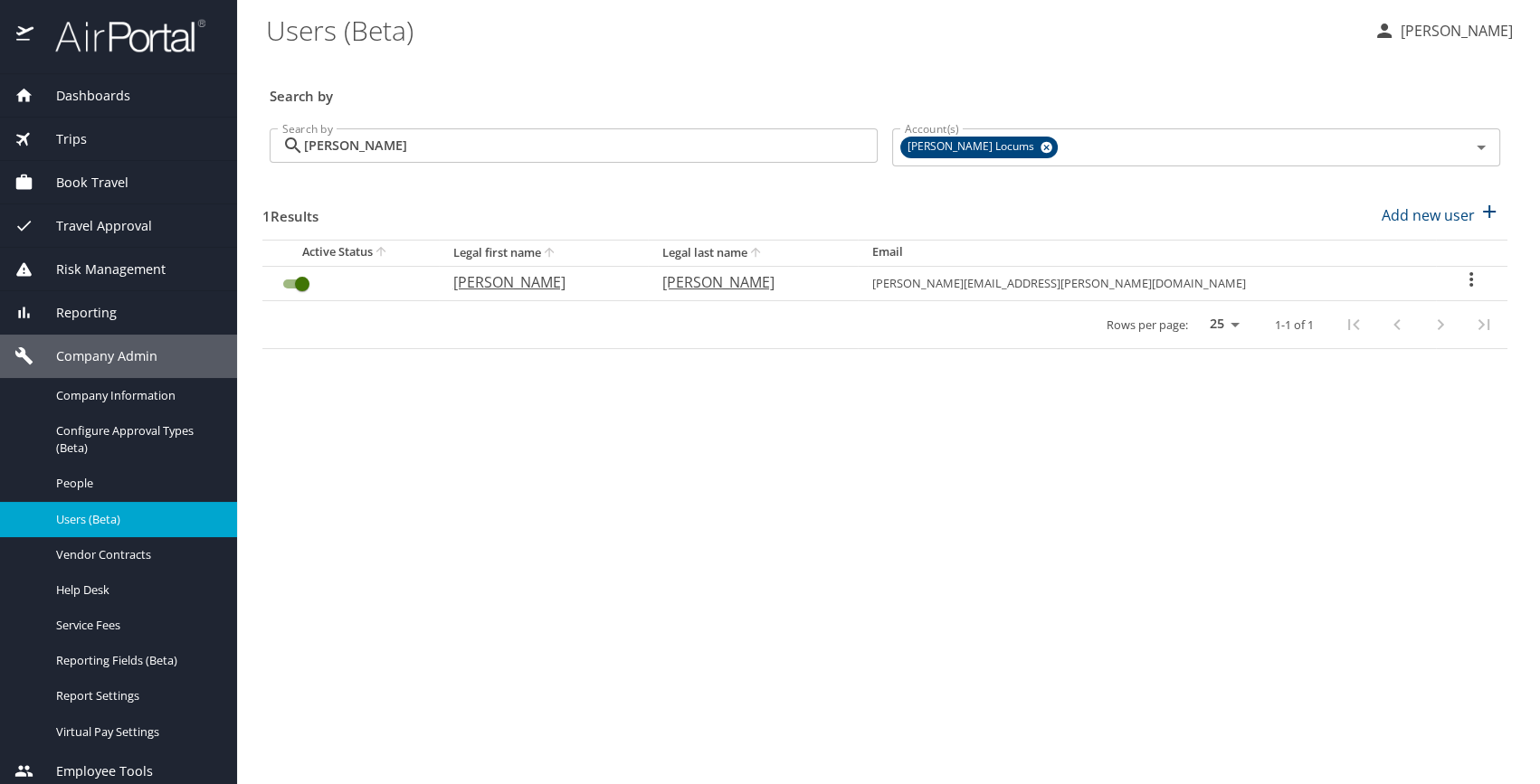
click at [632, 491] on main "Users (Beta) Carlota Munoz Lemke Search by Search by mackin Search by Account(s…" at bounding box center [889, 392] width 1304 height 784
